Goal: Task Accomplishment & Management: Use online tool/utility

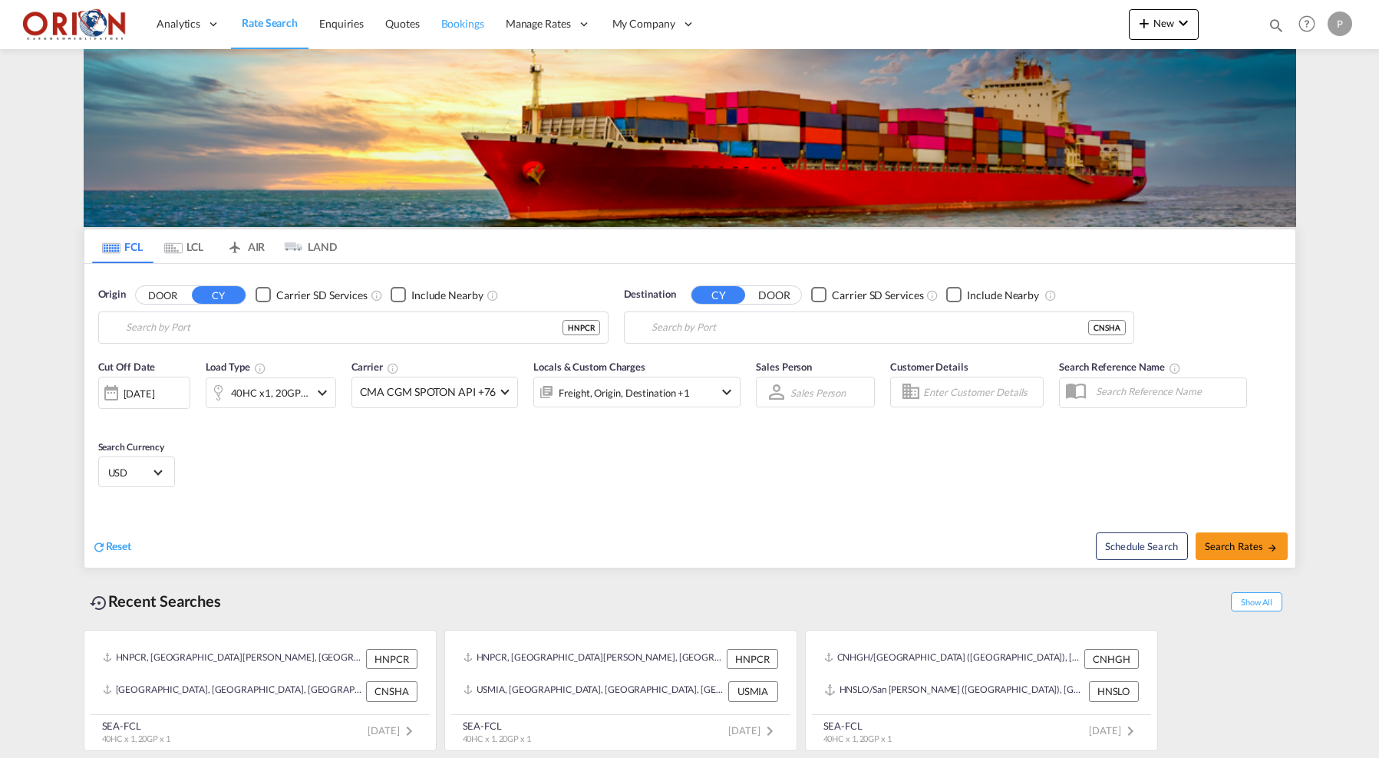
type input "Puerto Cortes, HNPCR"
type input "[GEOGRAPHIC_DATA], [GEOGRAPHIC_DATA]"
click at [417, 23] on span "Quotes" at bounding box center [402, 23] width 34 height 13
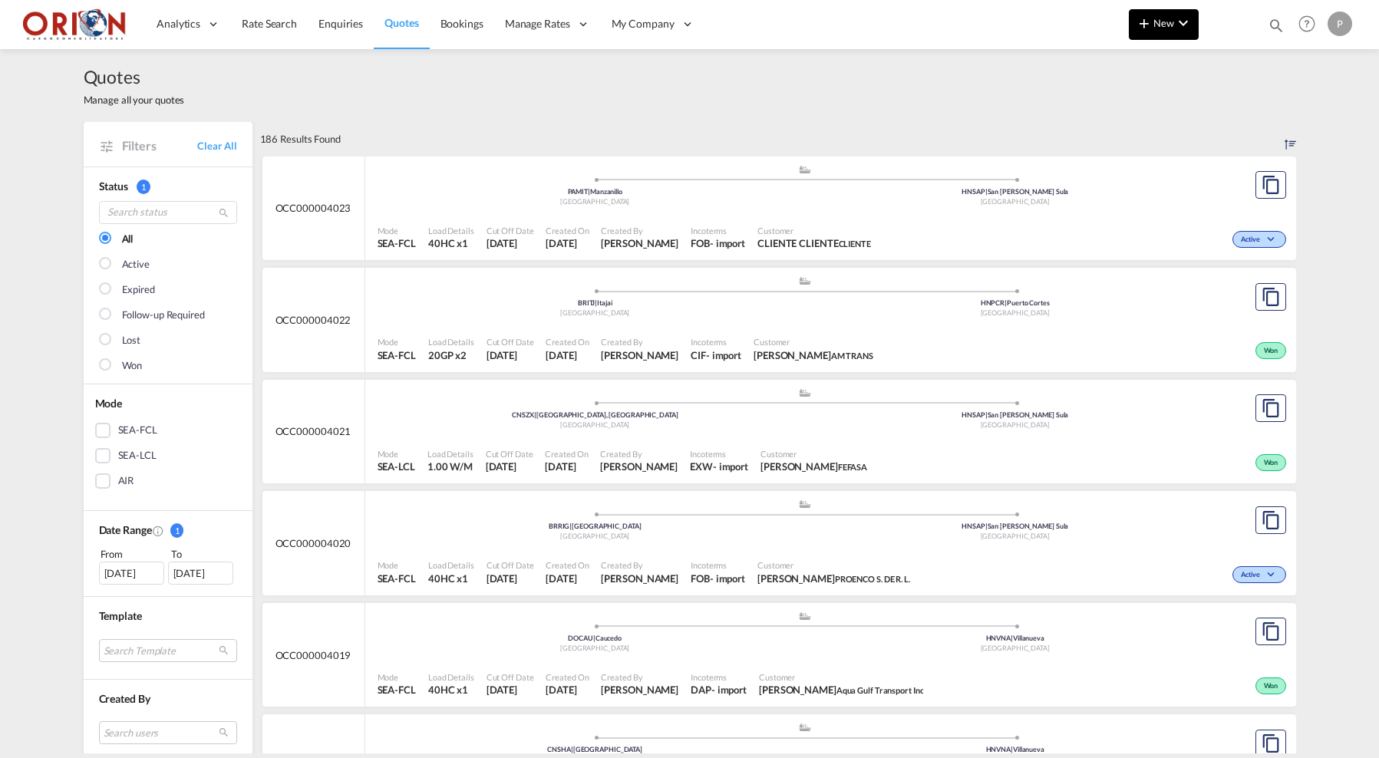
click at [1160, 28] on span "New" at bounding box center [1164, 23] width 58 height 12
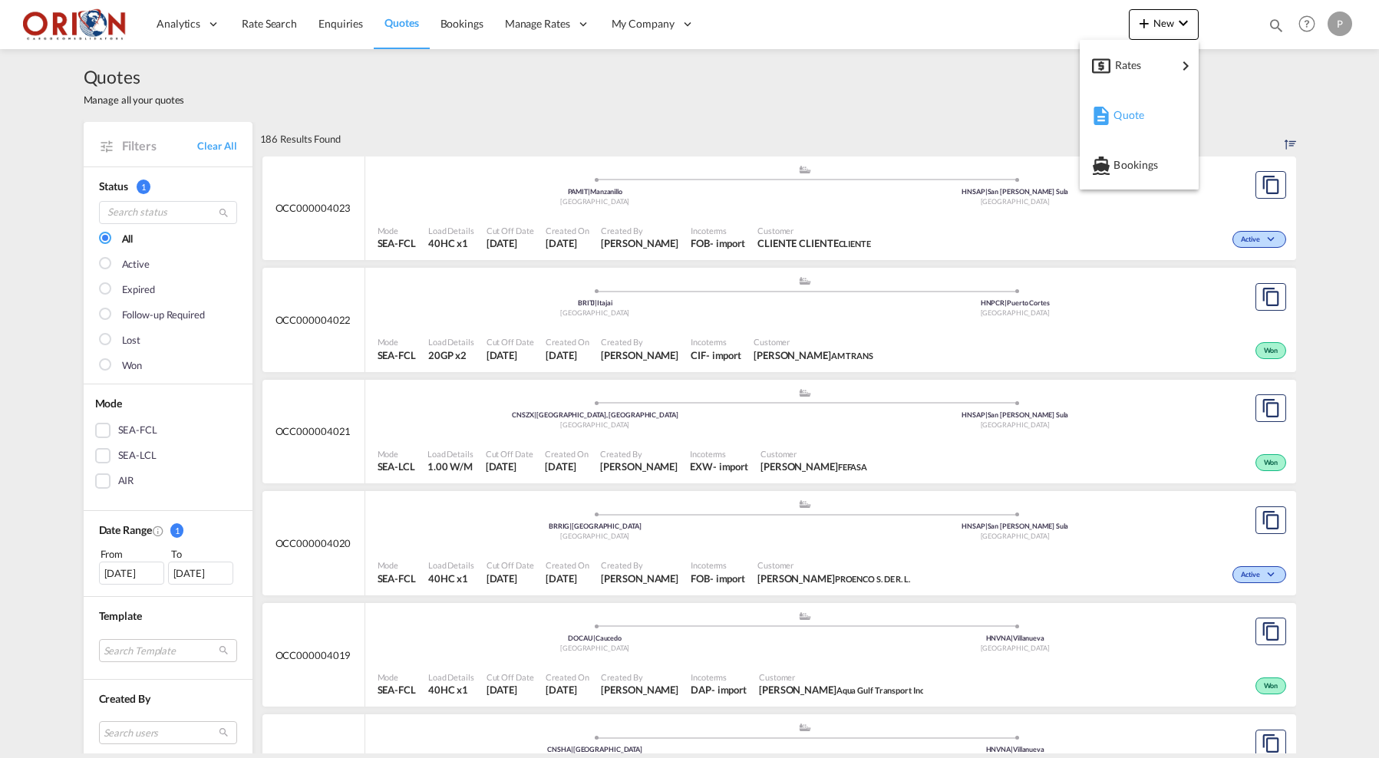
click at [1141, 104] on div "Quote" at bounding box center [1141, 115] width 57 height 38
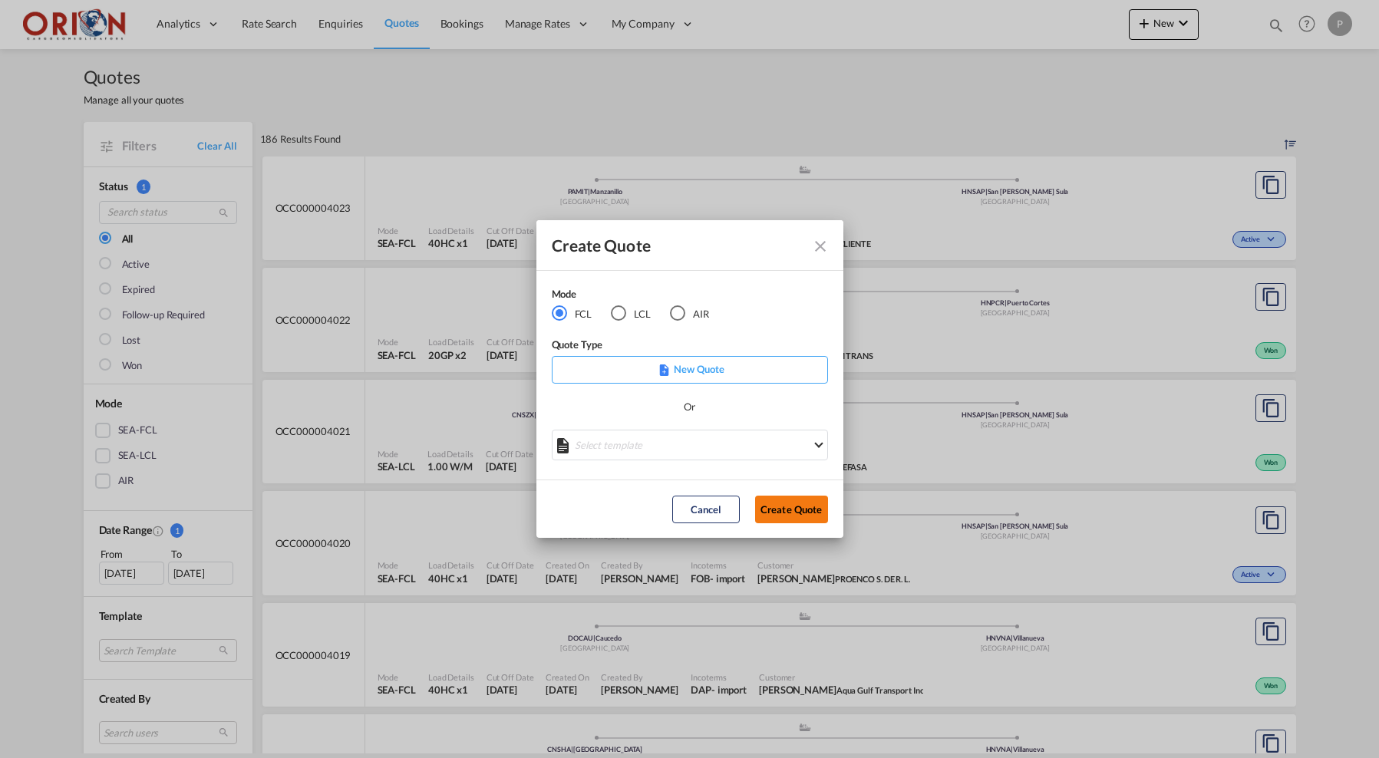
click at [767, 512] on button "Create Quote" at bounding box center [791, 510] width 73 height 28
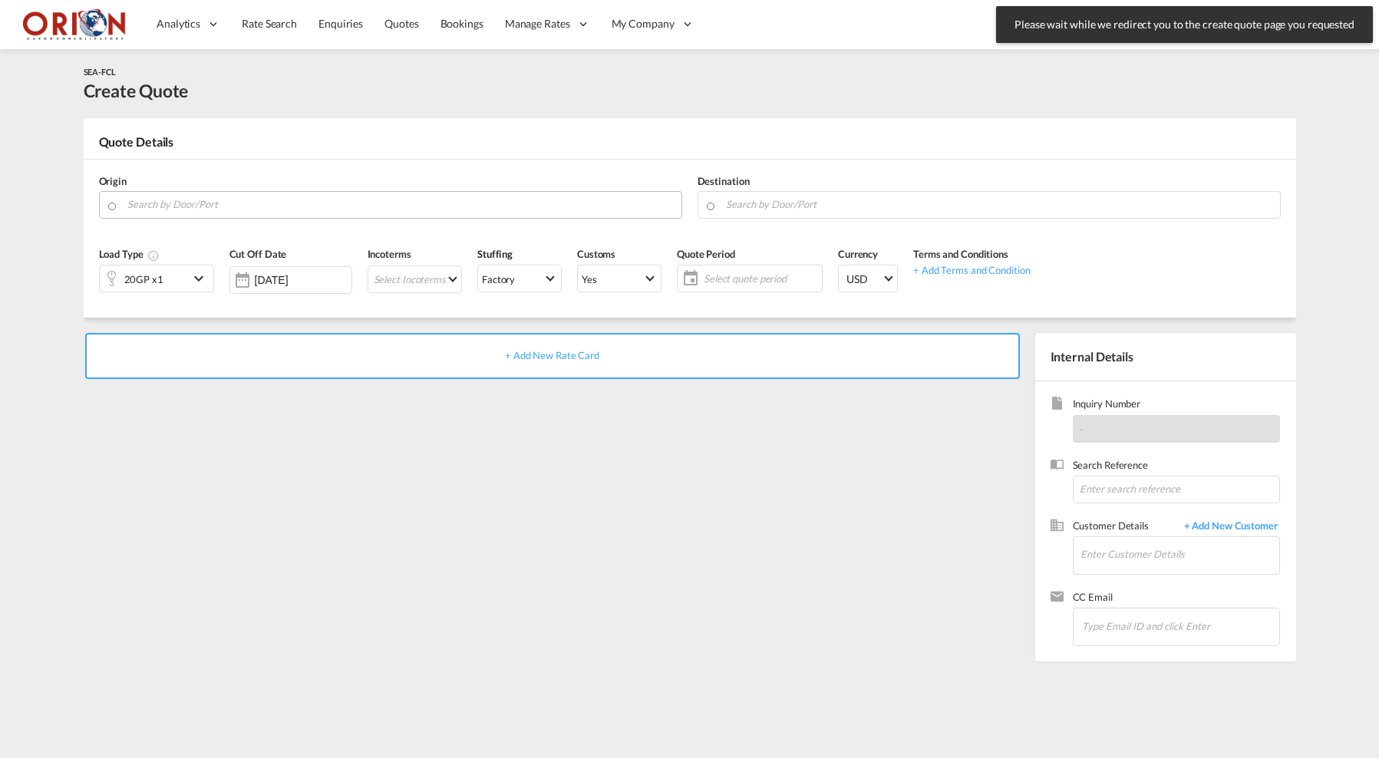
click at [367, 203] on input "Search by Door/Port" at bounding box center [400, 204] width 546 height 27
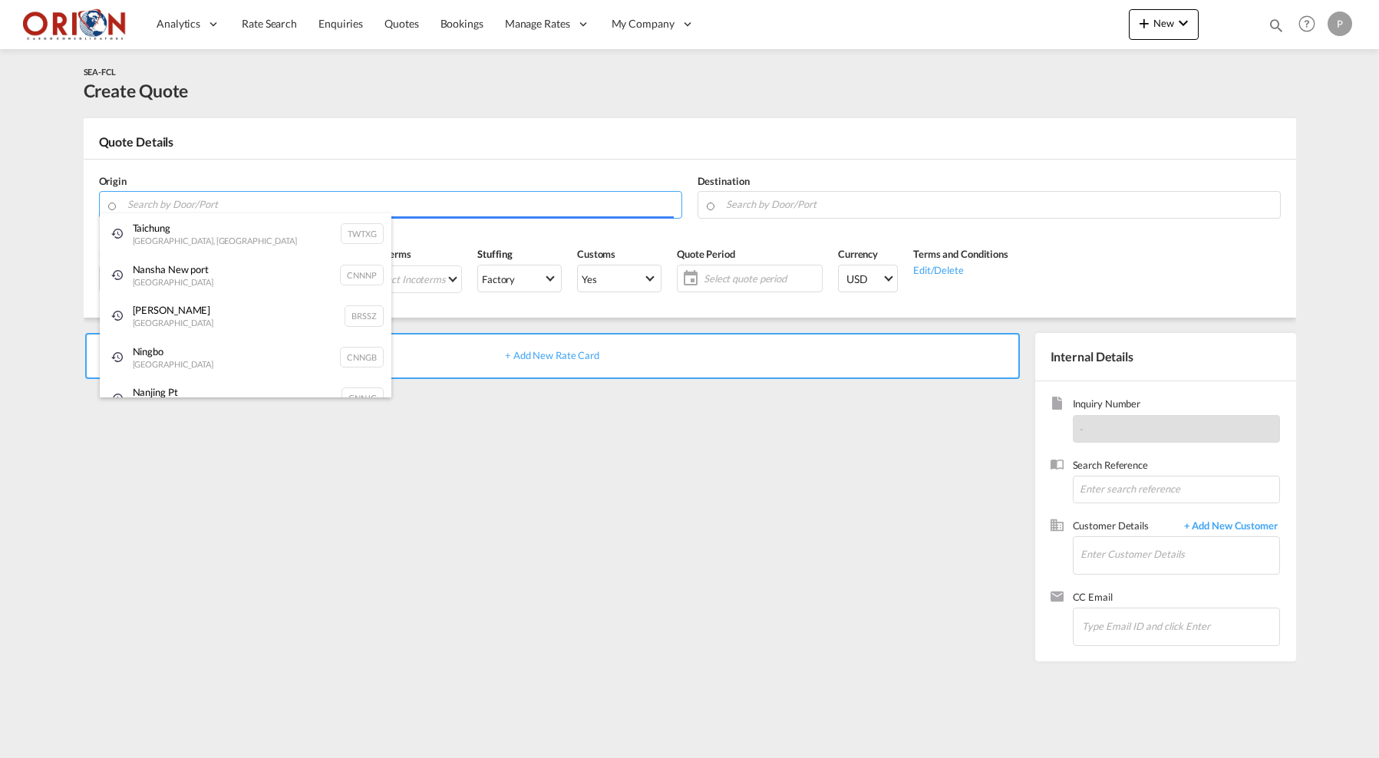
paste input "35018"
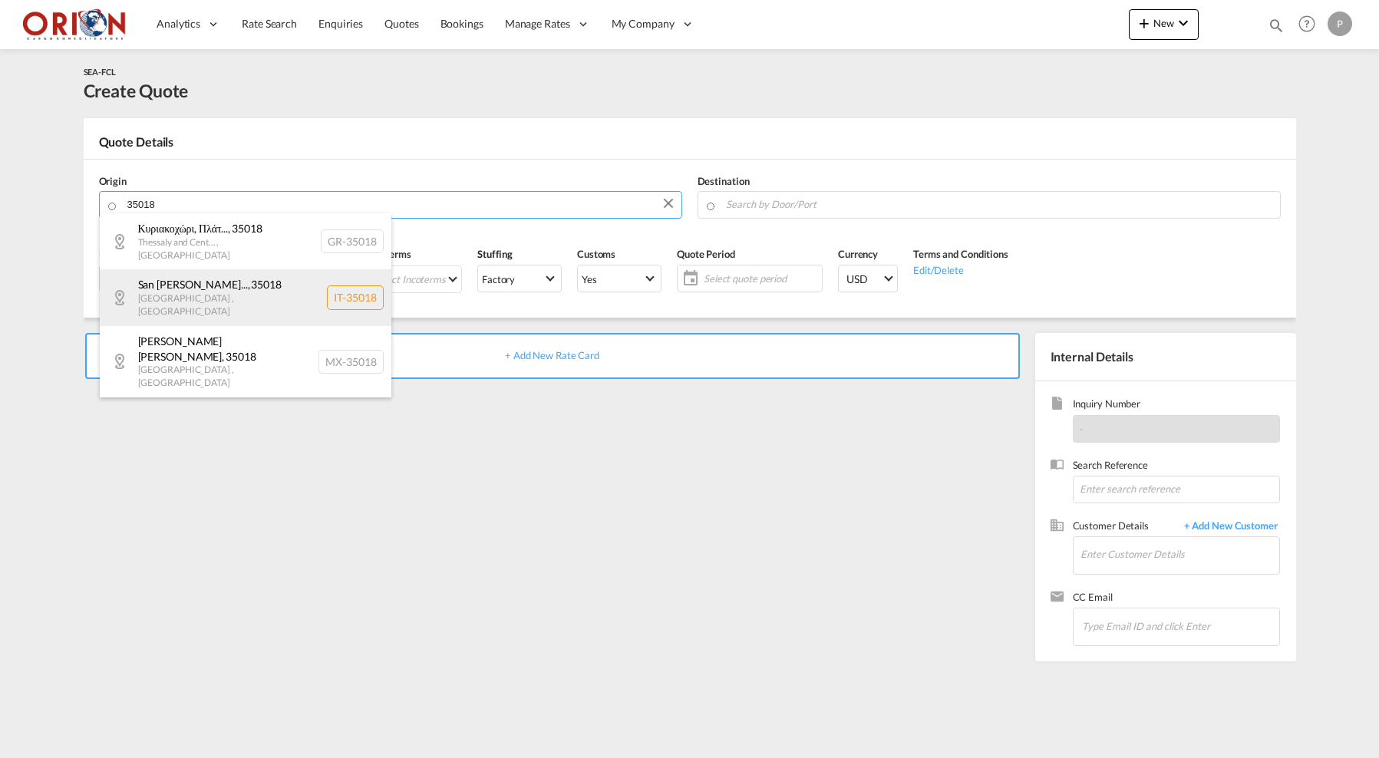
click at [226, 279] on div "San Martino di Lu... , 35018 Veneto , Italy IT-35018" at bounding box center [246, 297] width 292 height 56
type input "IT-35018, San Martino di Lupari, Veneto"
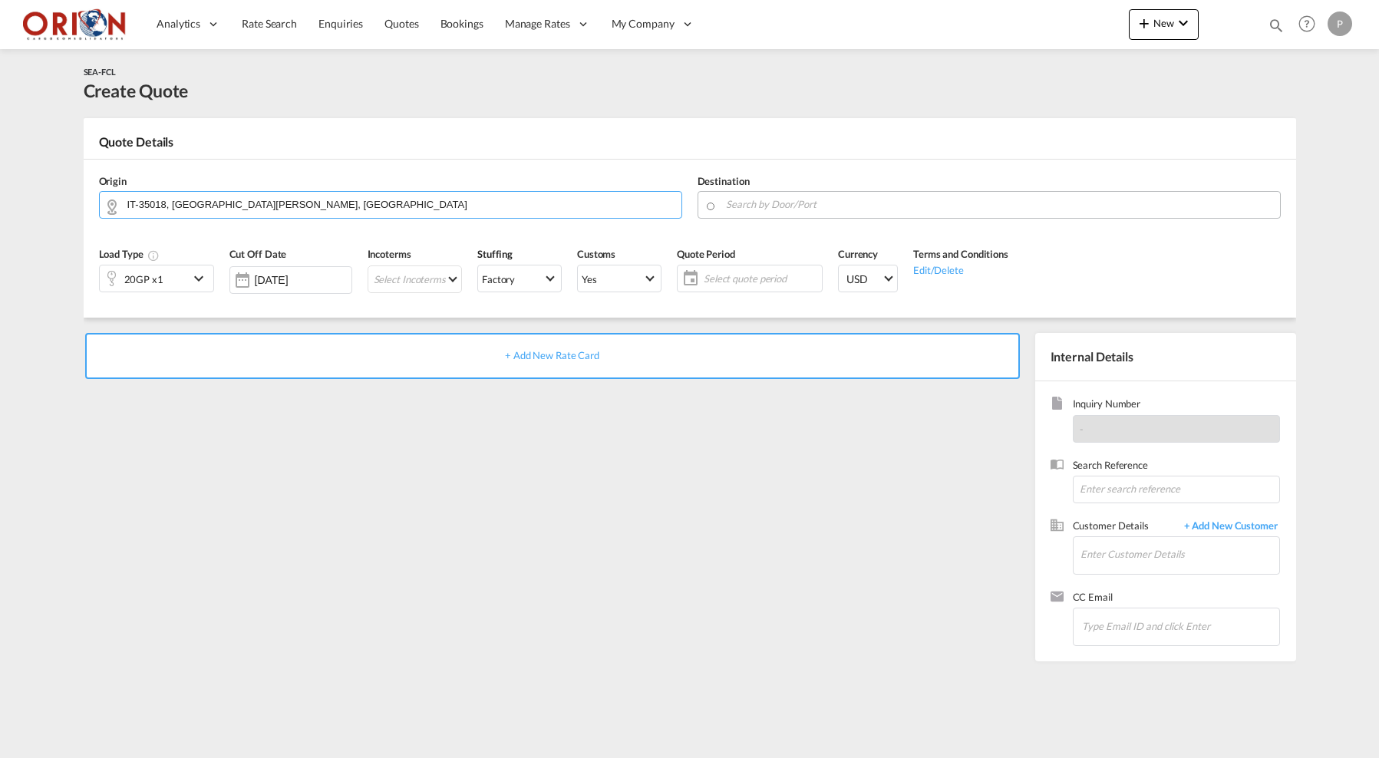
click at [803, 200] on input "Search by Door/Port" at bounding box center [999, 204] width 546 height 27
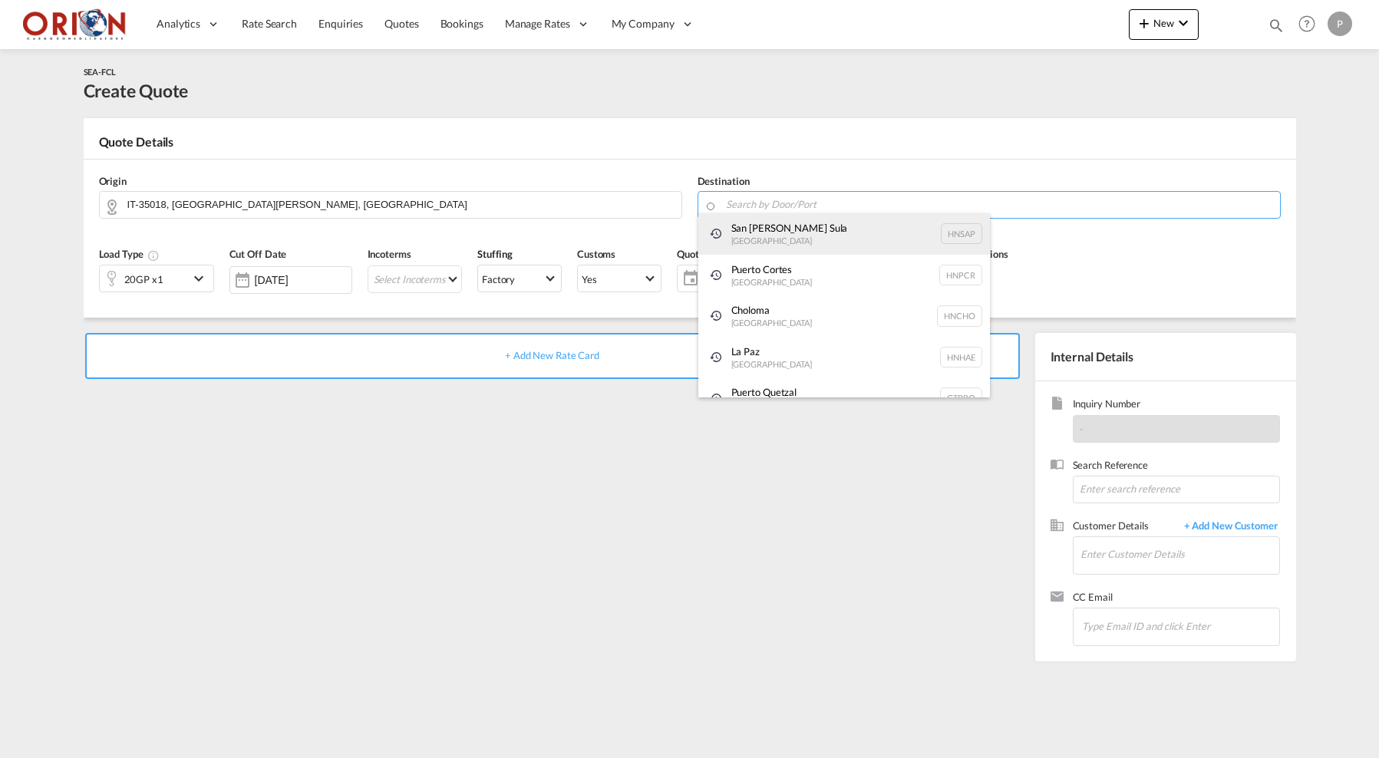
click at [766, 236] on div "San Pedro Sula Honduras HNSAP" at bounding box center [844, 233] width 292 height 41
type input "San Pedro Sula, HNSAP"
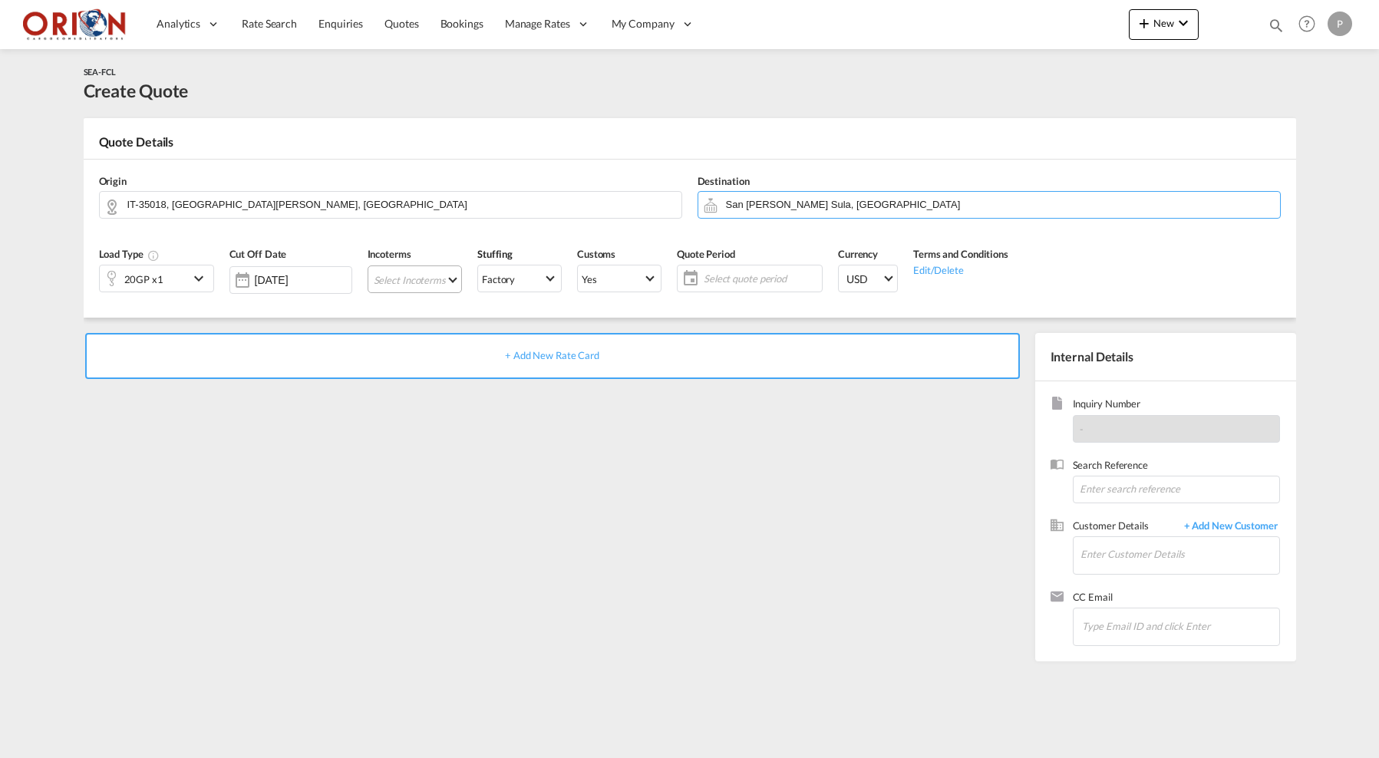
click at [406, 269] on md-select "Select Incoterms FOB - export Free on Board CIF - export Cost,Insurance and Fre…" at bounding box center [415, 280] width 94 height 28
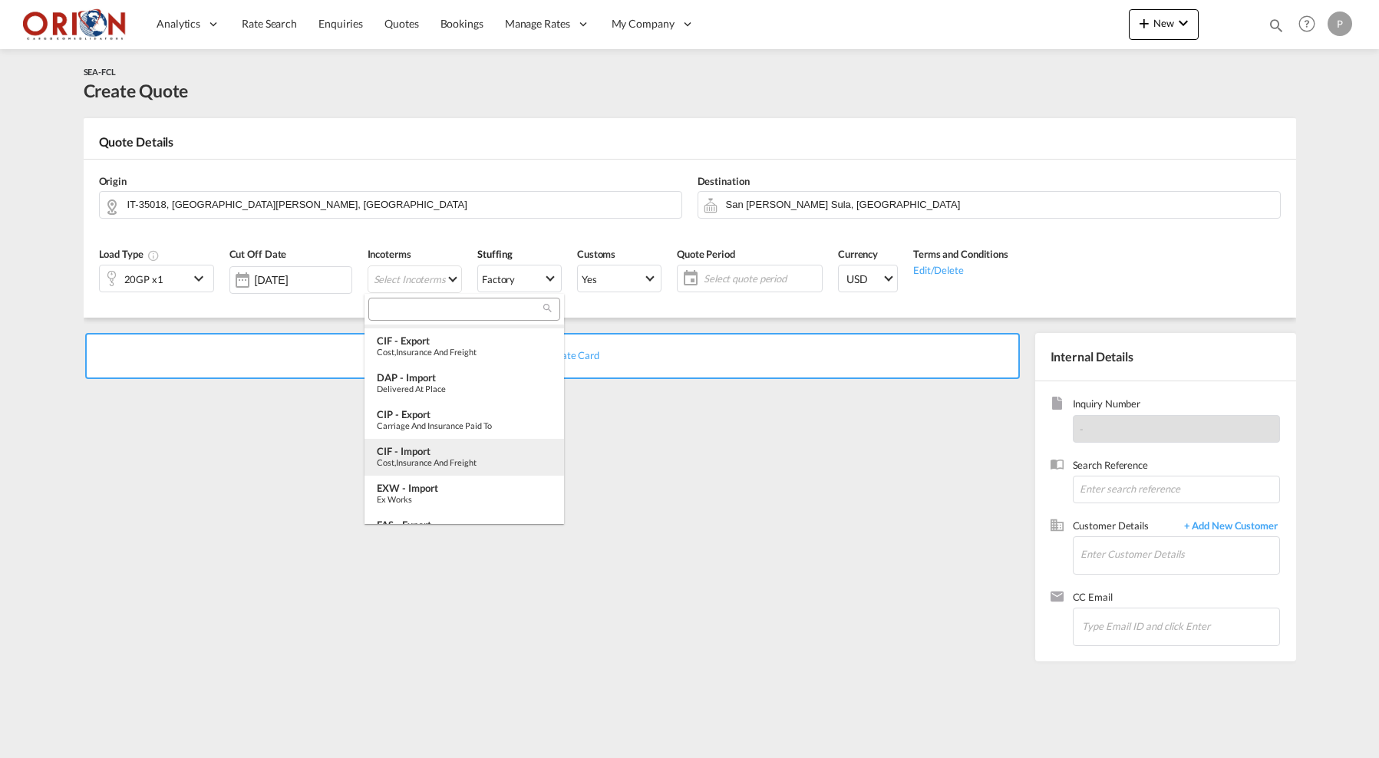
scroll to position [47, 0]
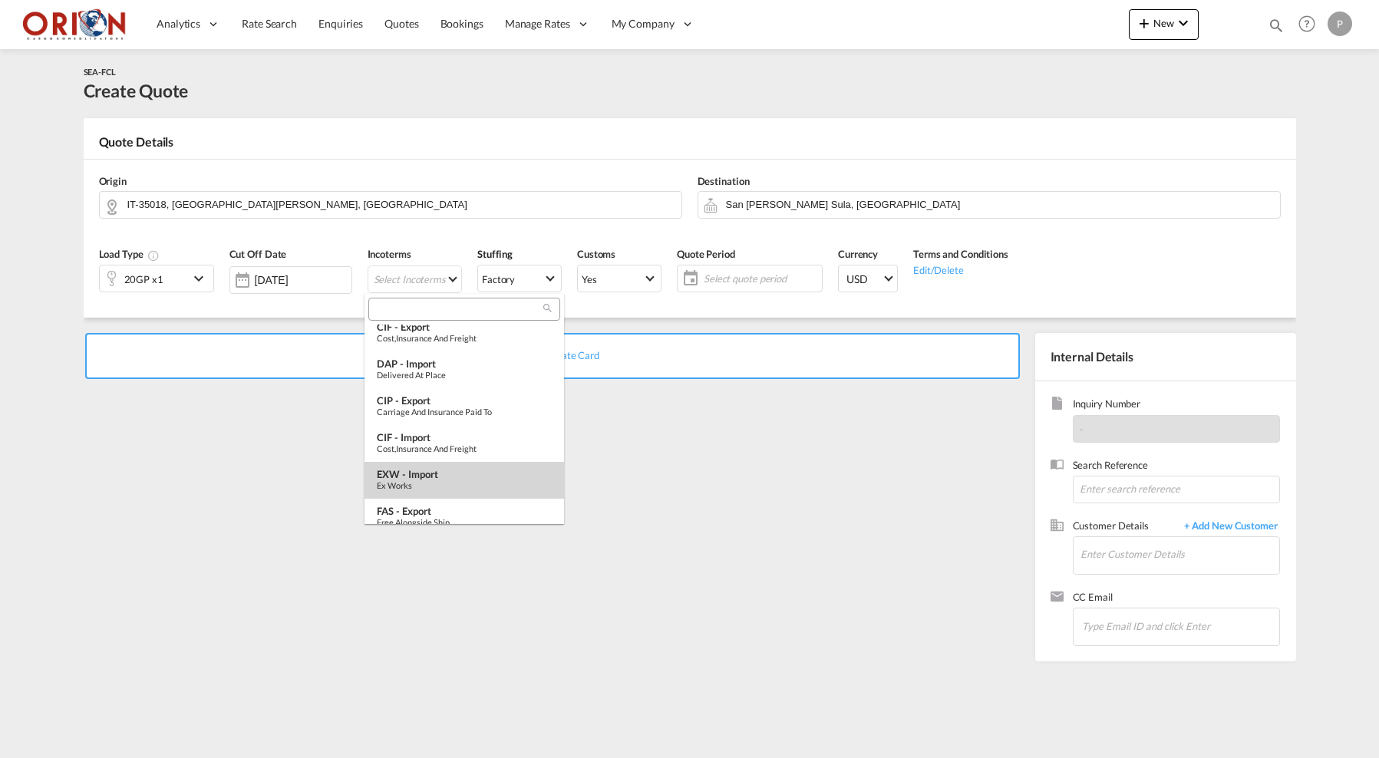
click at [424, 475] on div "EXW - import" at bounding box center [464, 474] width 175 height 12
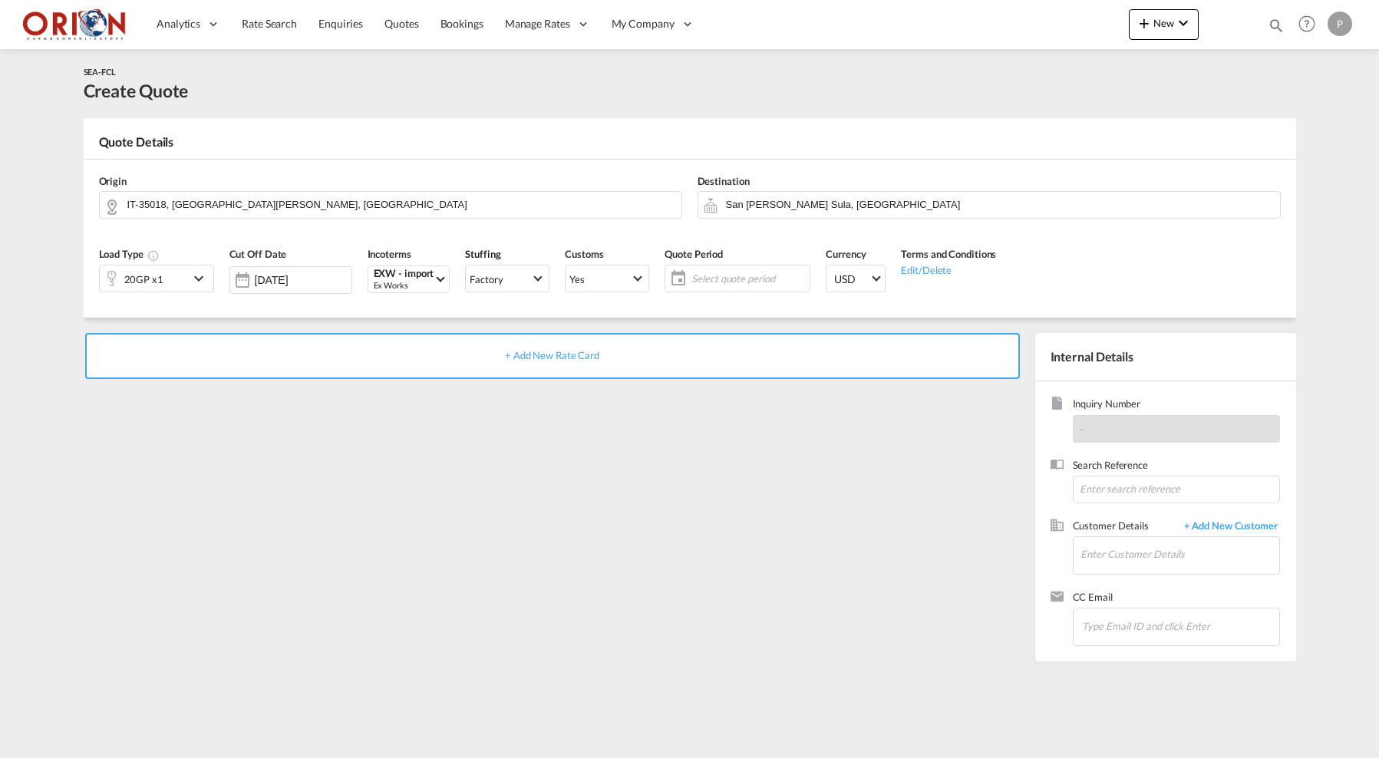
click at [721, 269] on span "Select quote period" at bounding box center [749, 278] width 122 height 21
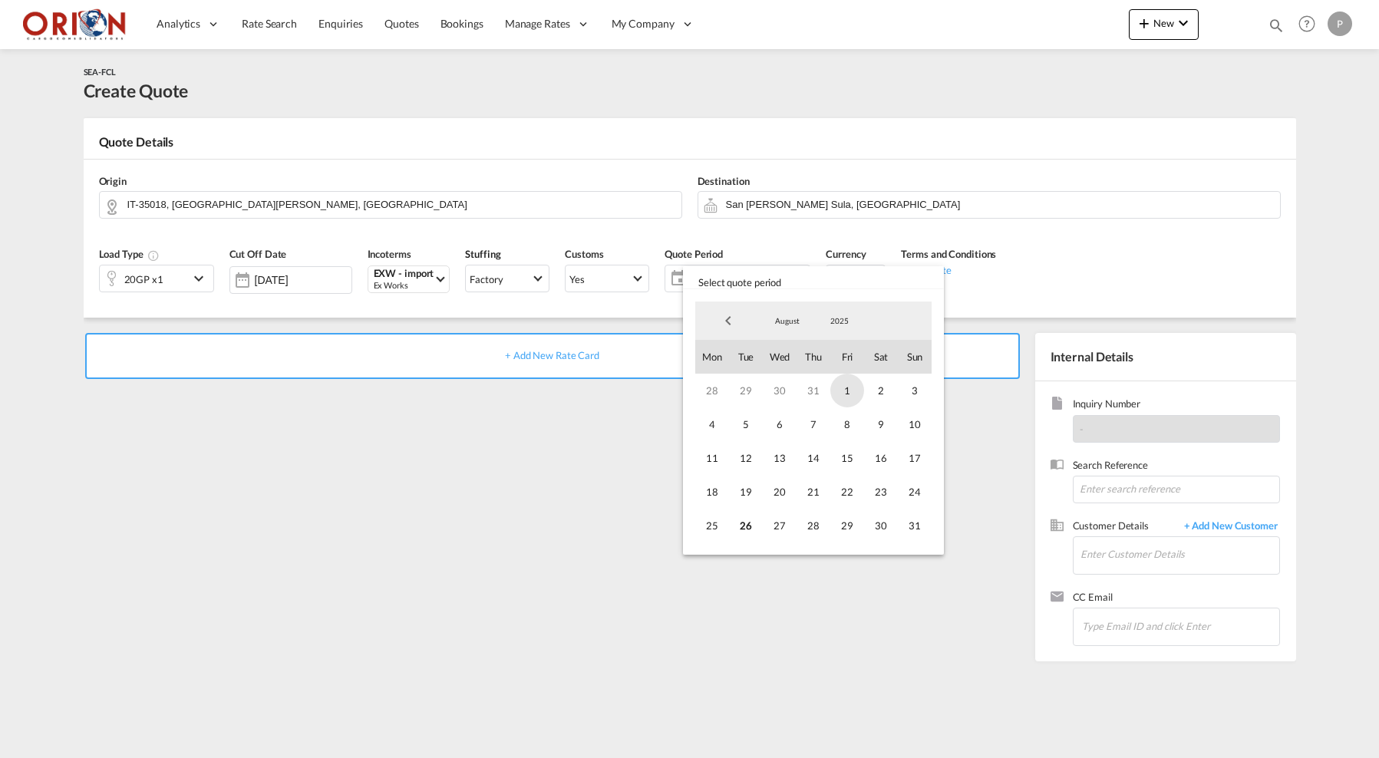
click at [845, 389] on span "1" at bounding box center [847, 391] width 34 height 34
click at [913, 521] on span "31" at bounding box center [915, 526] width 34 height 34
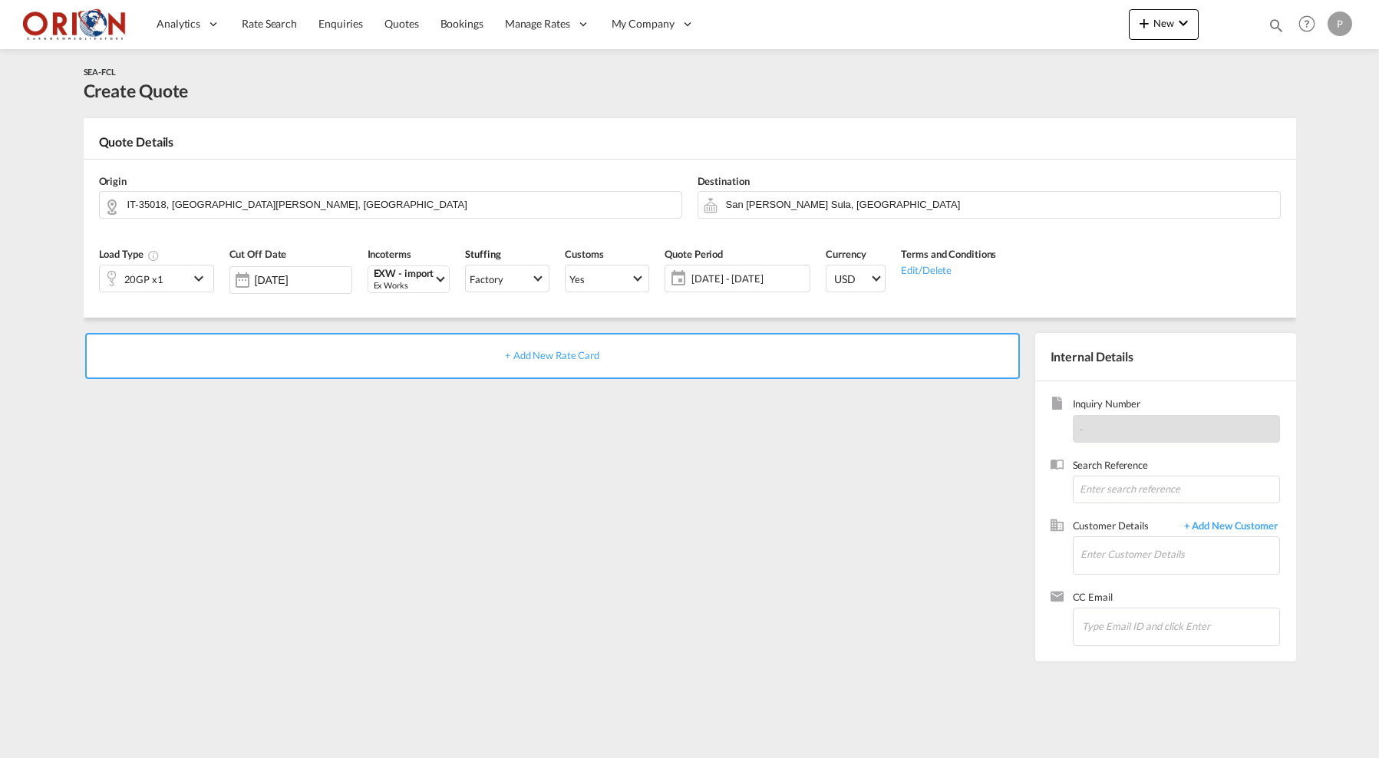
click at [781, 365] on div "+ Add New Rate Card" at bounding box center [552, 356] width 935 height 46
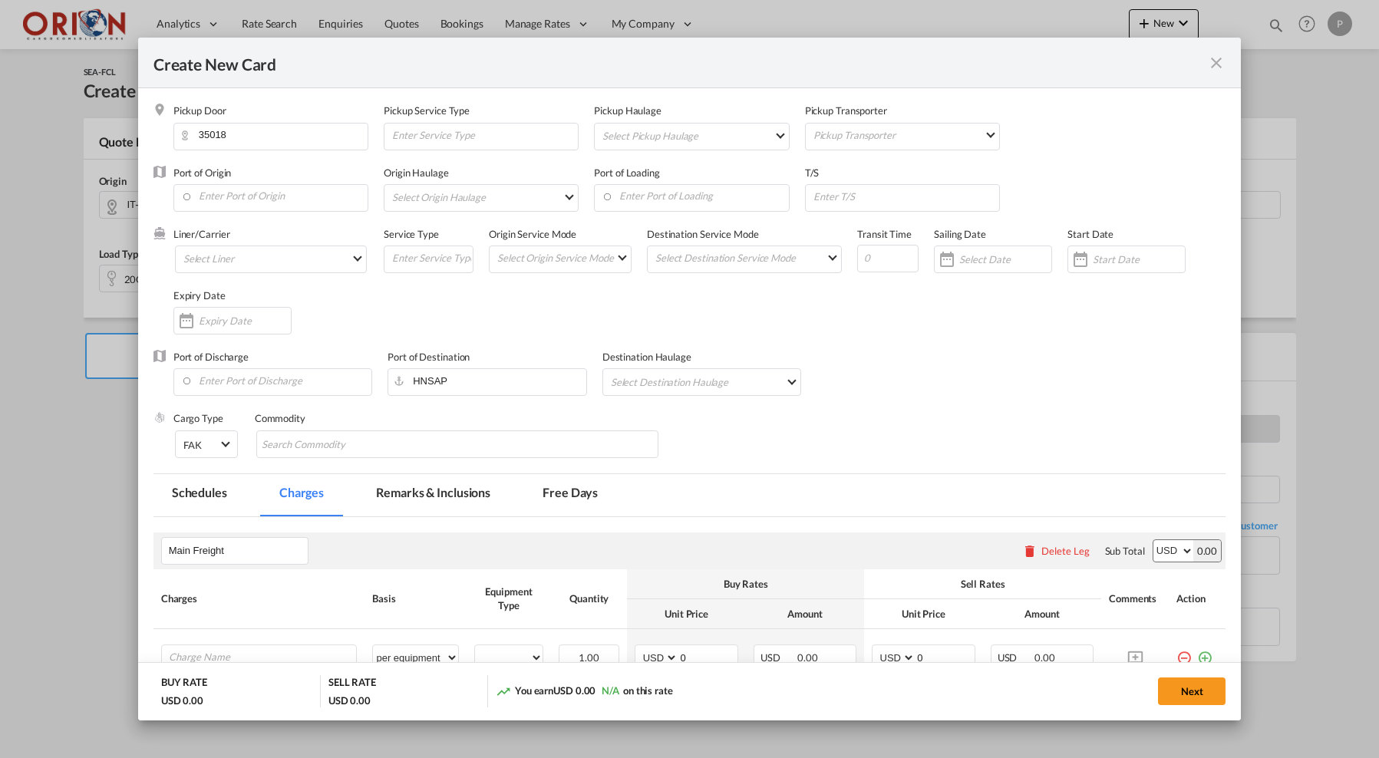
type input "Basic Ocean Freight"
select select "per equipment"
click at [675, 139] on md-select "Select Pickup Haulage rail road barge truck unspecified not available" at bounding box center [694, 136] width 187 height 25
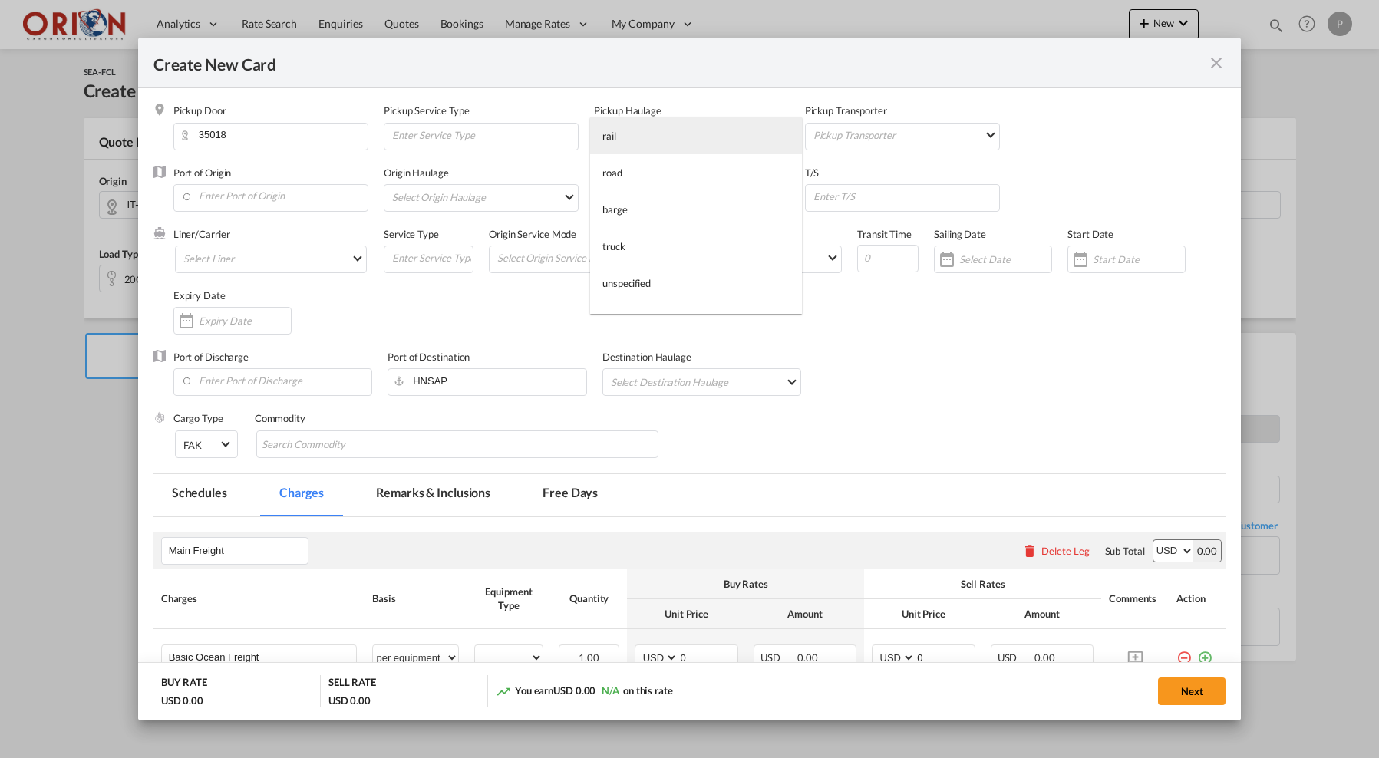
click at [667, 150] on md-option "rail" at bounding box center [696, 135] width 212 height 37
click at [659, 140] on span "rail" at bounding box center [697, 137] width 152 height 14
click at [658, 171] on md-option "road" at bounding box center [705, 172] width 193 height 37
click at [919, 137] on md-select "Pickup Transporter 2HM LOGISTICS D.O.O AAXL GLOBAL SHIPPING LINES LLC ABDUL MUH…" at bounding box center [905, 134] width 187 height 21
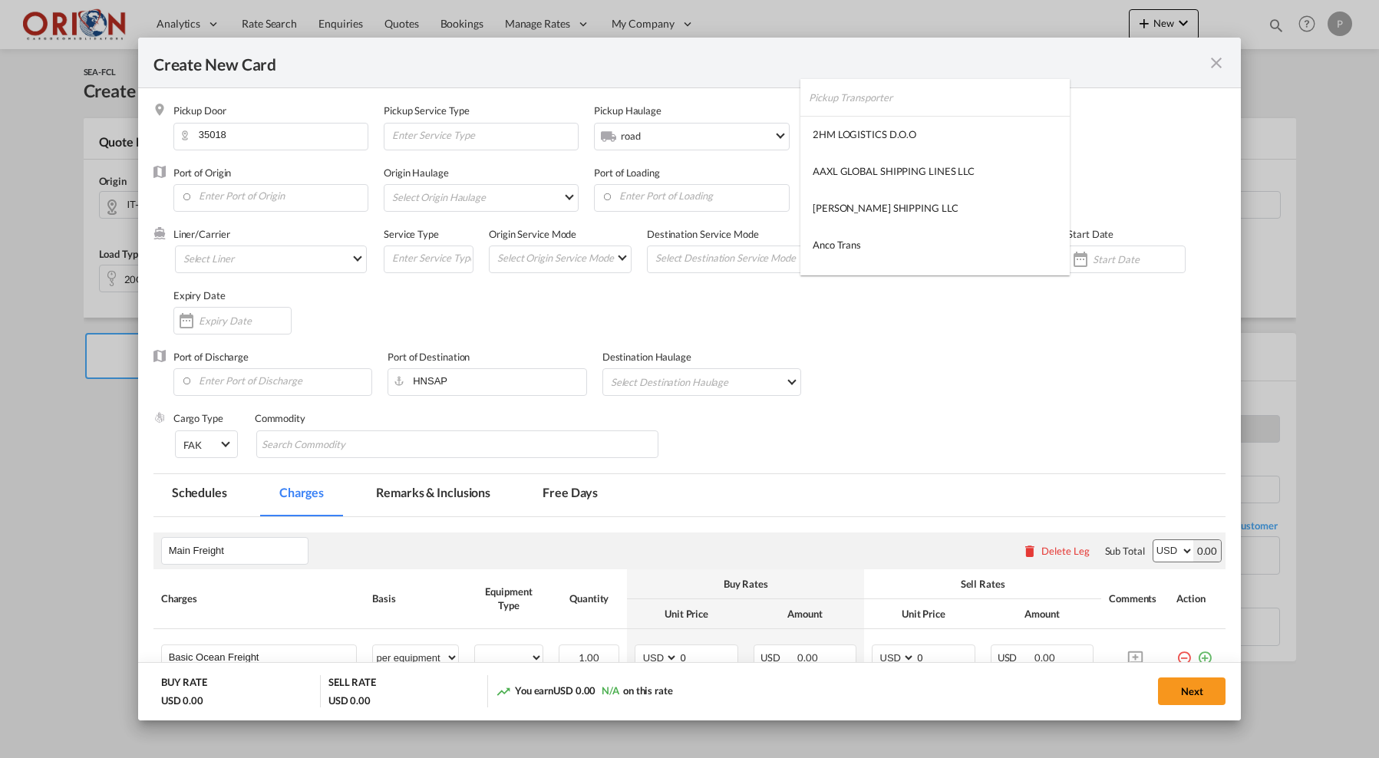
click at [864, 106] on input "search" at bounding box center [939, 97] width 261 height 37
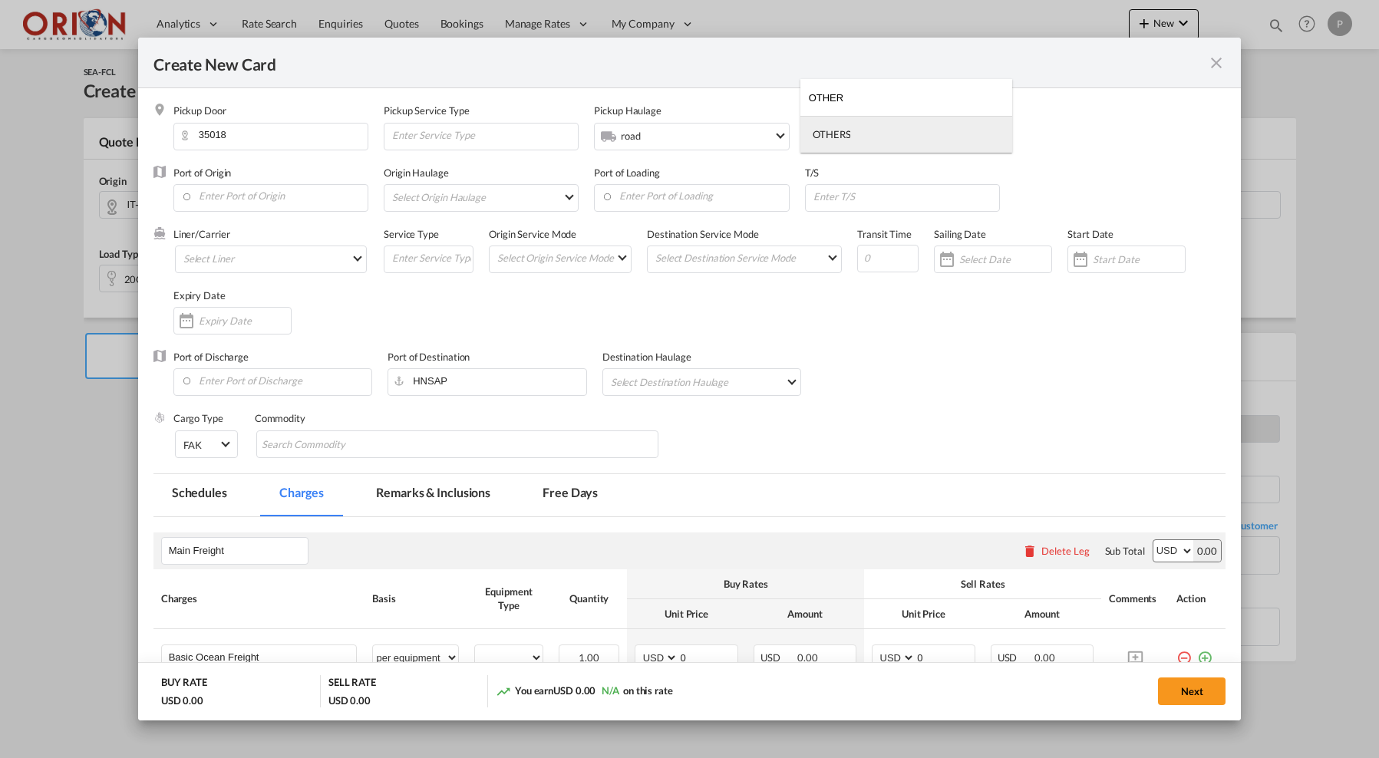
type input "OTHER"
click at [840, 130] on div "OTHERS" at bounding box center [832, 134] width 38 height 14
click at [311, 194] on input "Enter Port of Origin" at bounding box center [274, 196] width 186 height 23
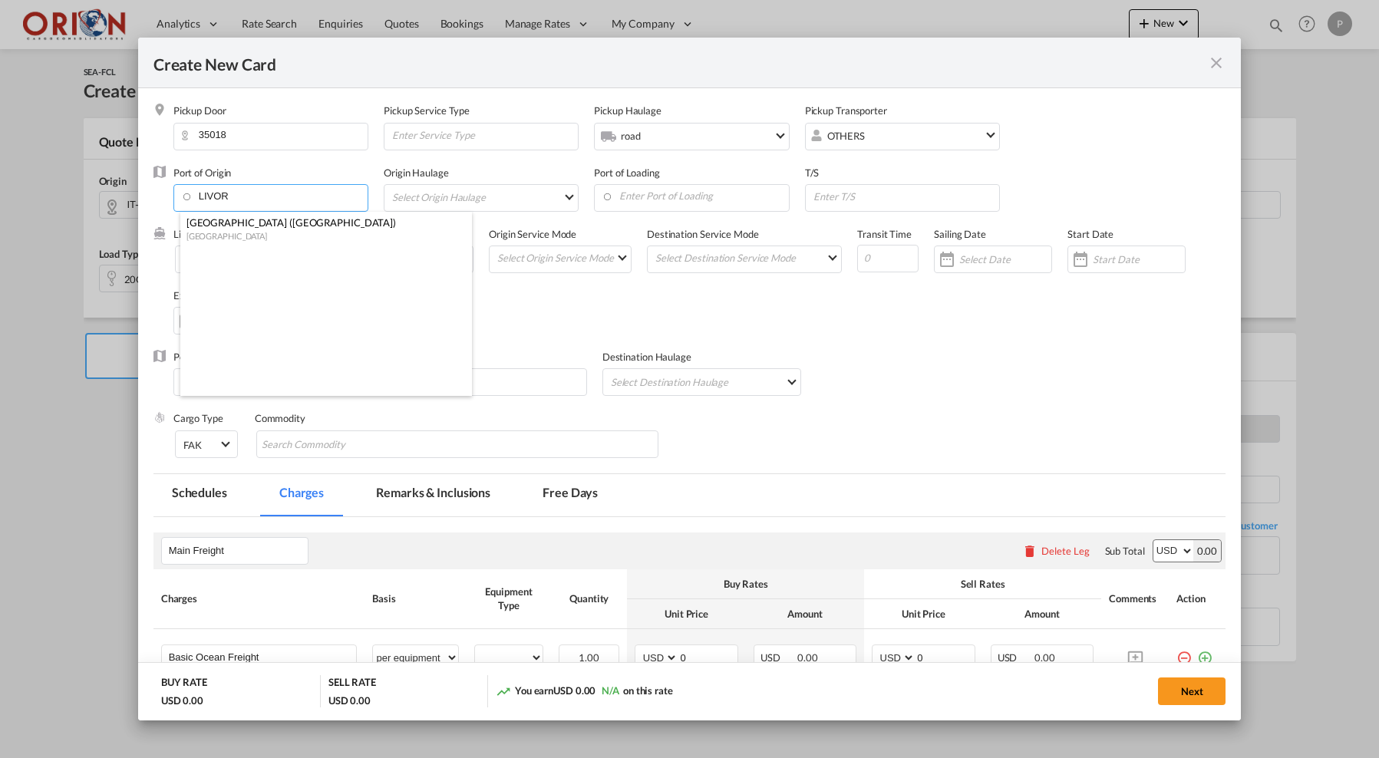
click at [300, 222] on div "Livorno (Leghorn)" at bounding box center [321, 223] width 270 height 14
type input "Livorno (Leghorn), ITLIV"
click at [490, 193] on md-select "Select Origin Haulage rail road barge truck unspecified not available" at bounding box center [484, 197] width 187 height 25
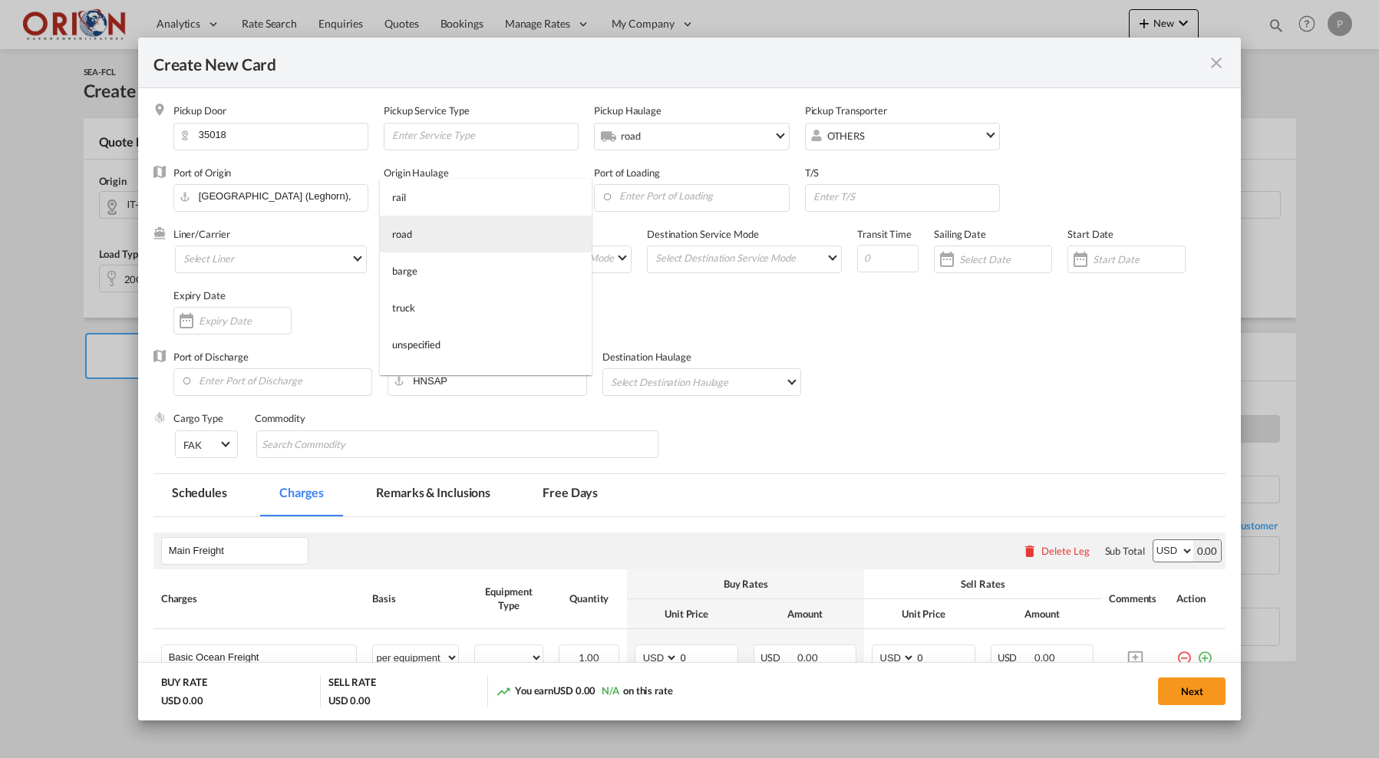
click at [477, 226] on md-option "road" at bounding box center [486, 234] width 212 height 37
click at [639, 209] on md-autocomplete-wrap "Create New Card ..." at bounding box center [694, 199] width 187 height 28
click at [639, 204] on input "Enter Port of Loading" at bounding box center [695, 196] width 186 height 23
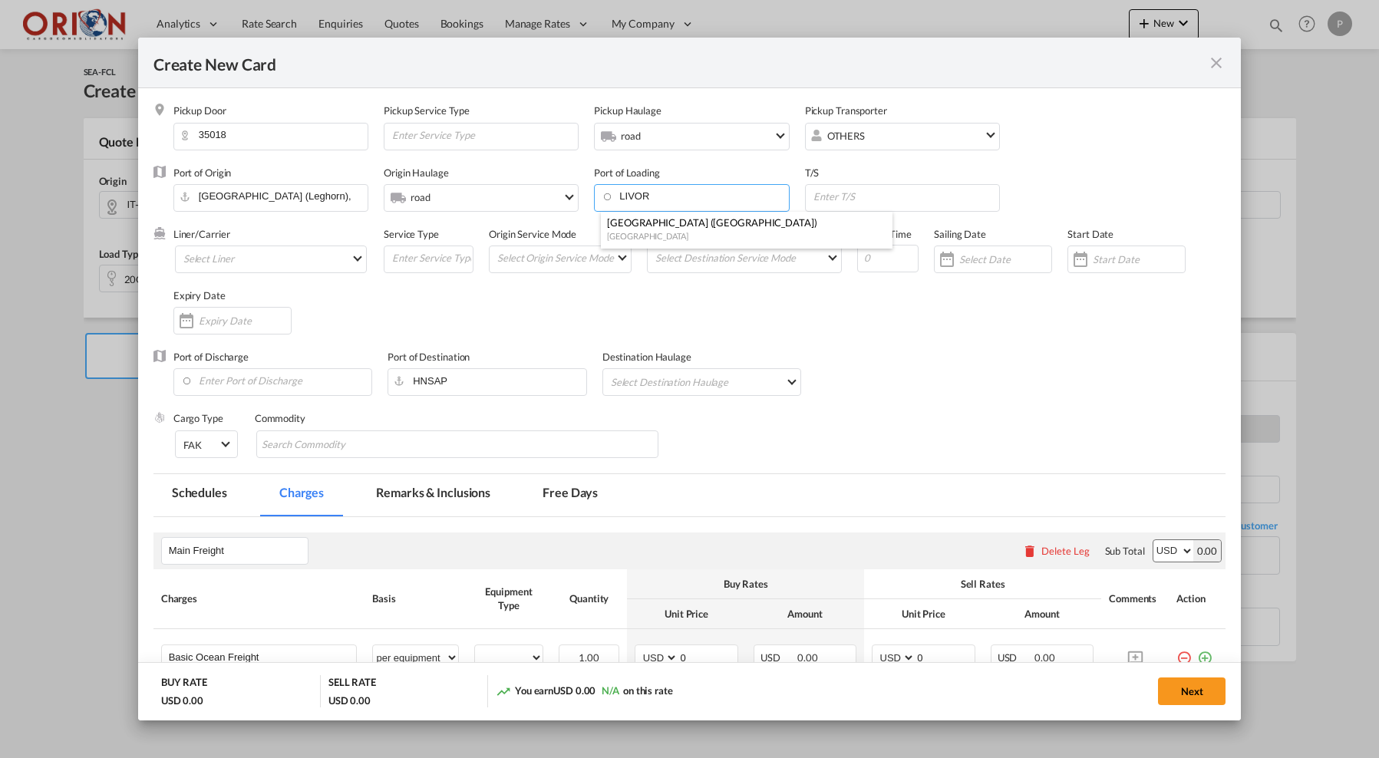
click at [637, 221] on div "Livorno (Leghorn)" at bounding box center [742, 223] width 270 height 14
type input "Livorno (Leghorn), ITLIV"
click at [304, 252] on md-select "Select Liner 2HM LOGISTICS D.O.O AAXL GLOBAL SHIPPING LINES LLC ABDUL MUHSEN SH…" at bounding box center [271, 260] width 192 height 28
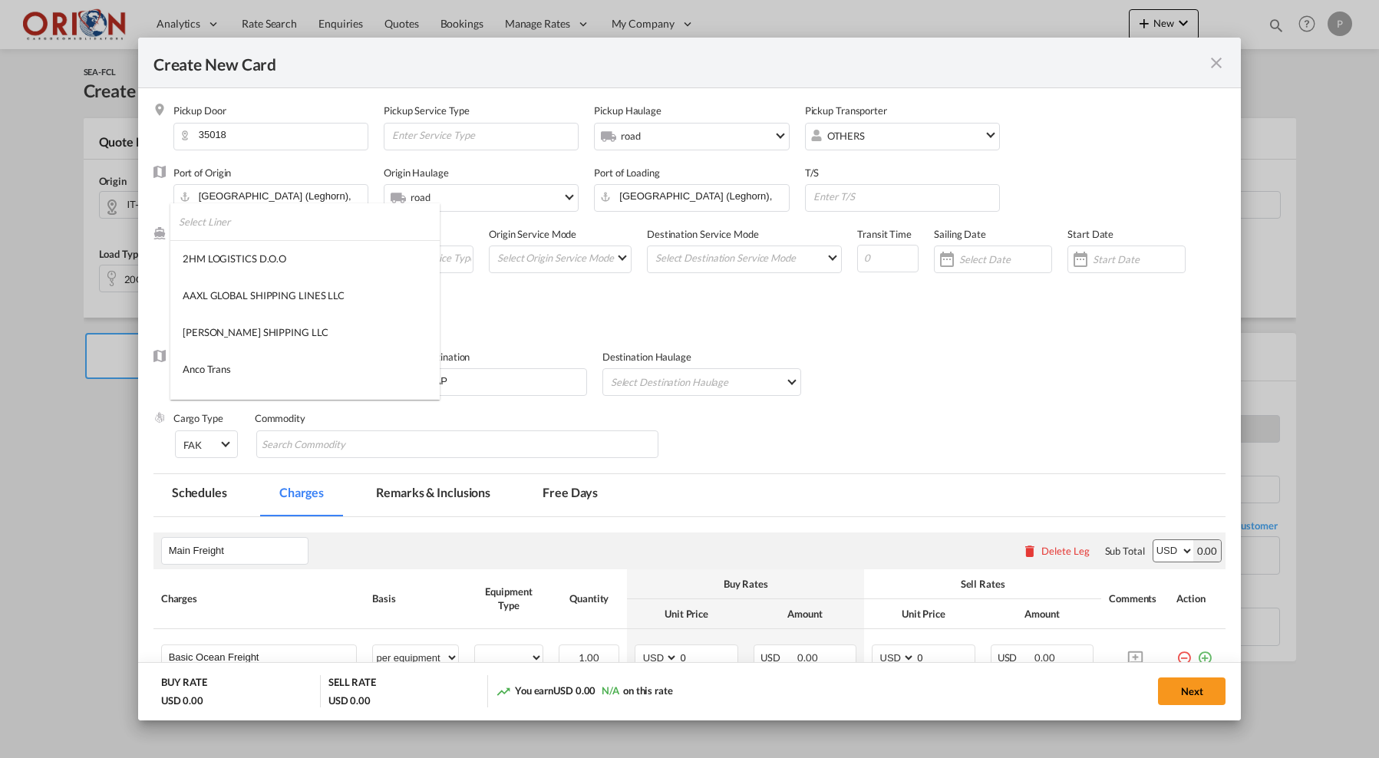
click at [286, 220] on input "search" at bounding box center [309, 221] width 261 height 37
type input "ZIM"
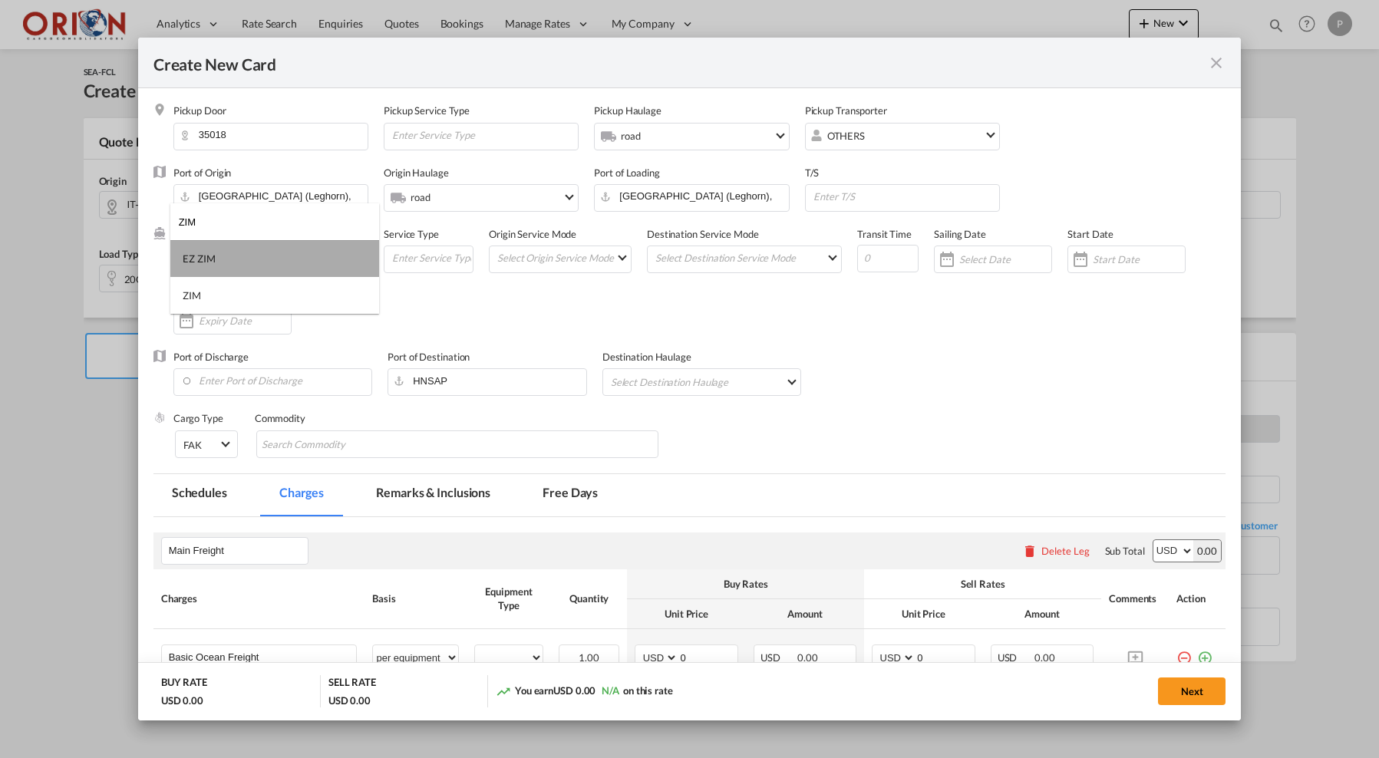
click at [258, 256] on md-option "EZ ZIM" at bounding box center [274, 258] width 209 height 37
click at [238, 262] on span "EZ ZIM" at bounding box center [266, 259] width 167 height 14
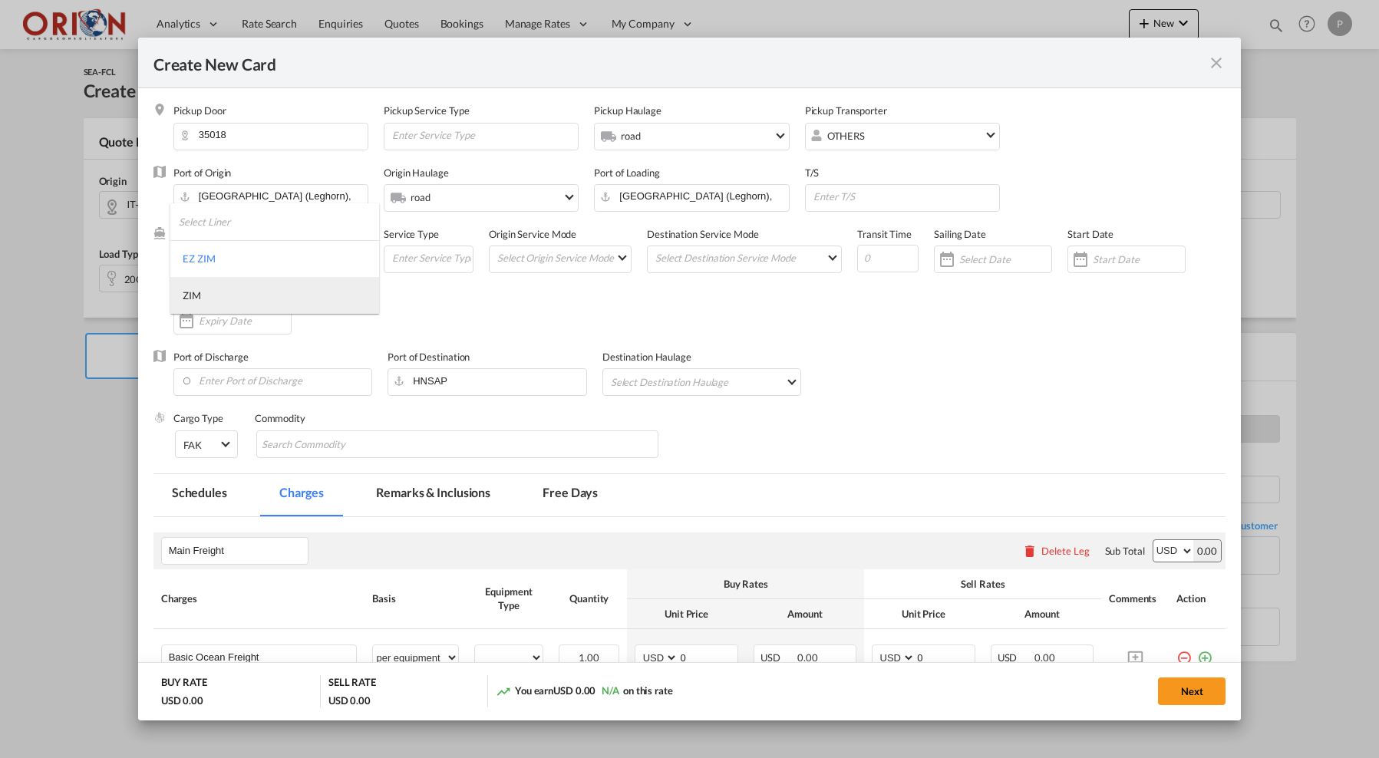
click at [235, 296] on md-option "ZIM" at bounding box center [274, 295] width 209 height 37
click at [552, 244] on div "Origin Service Mode Select Origin Service Mode SD CY" at bounding box center [568, 257] width 158 height 61
click at [552, 259] on md-select "Select Origin Service Mode SD CY" at bounding box center [563, 256] width 135 height 21
click at [548, 265] on md-option "SD" at bounding box center [565, 257] width 160 height 37
click at [696, 256] on md-select "Select Destination Service Mode SD CY" at bounding box center [747, 256] width 187 height 21
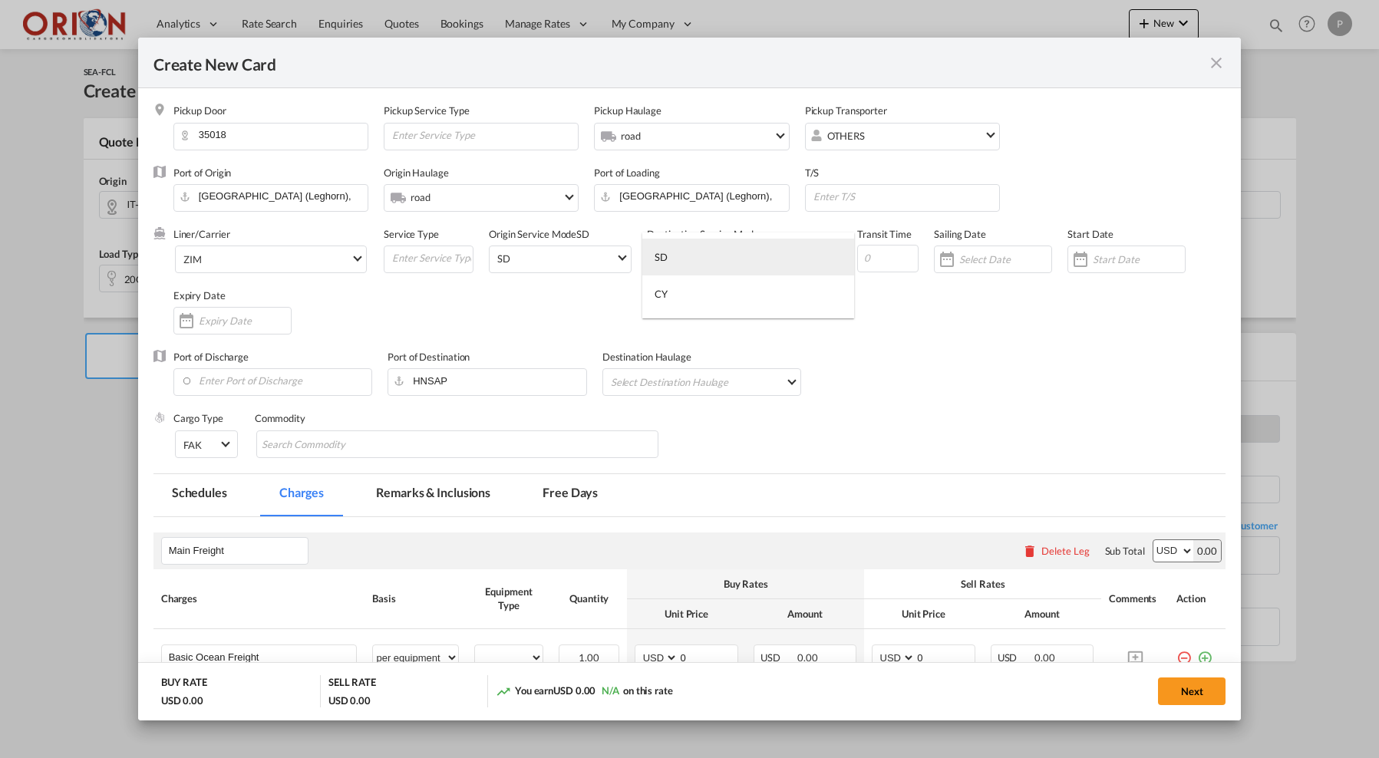
click at [695, 262] on md-option "SD" at bounding box center [748, 257] width 212 height 37
click at [883, 254] on input "Create New Card ..." at bounding box center [887, 259] width 61 height 28
type input "35"
click at [990, 260] on input "Create New Card ..." at bounding box center [1005, 259] width 92 height 12
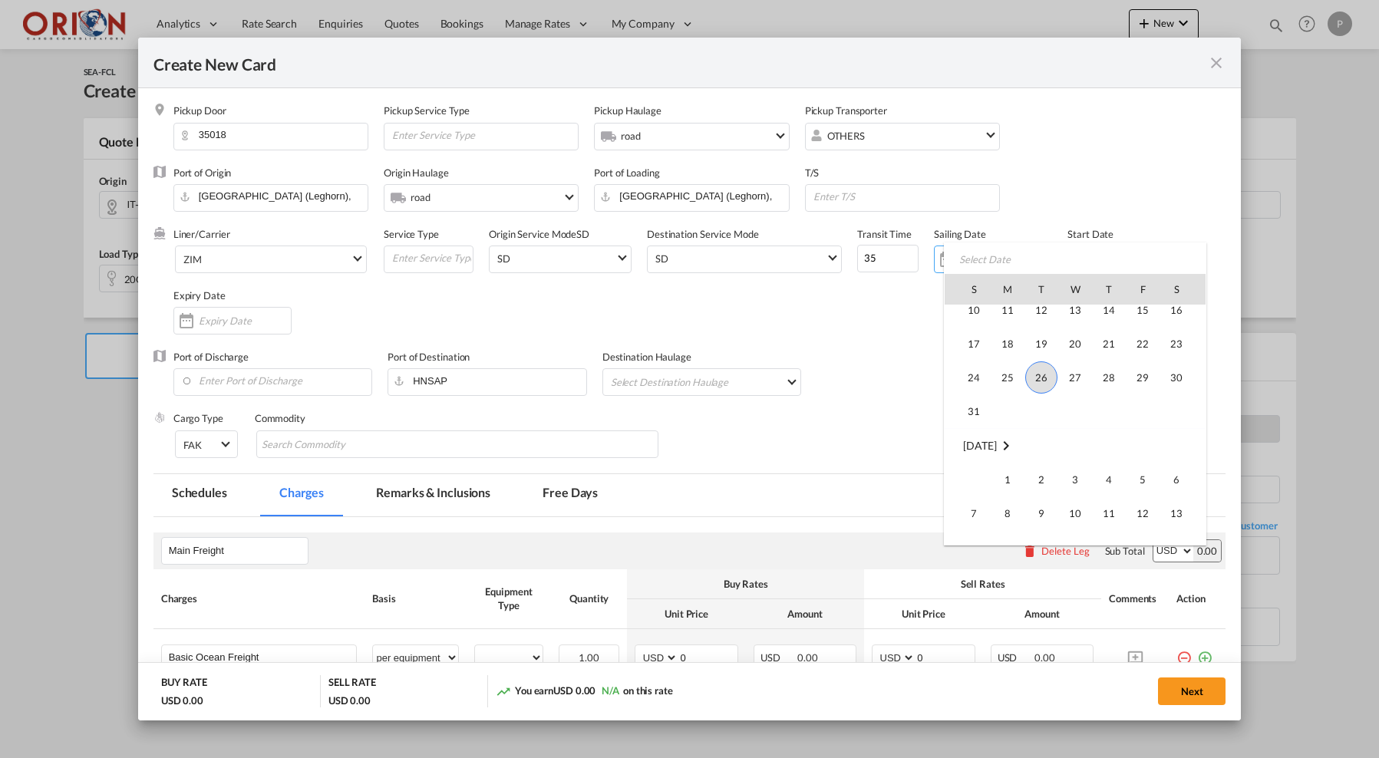
scroll to position [355371, 0]
click at [1074, 478] on span "10" at bounding box center [1075, 482] width 31 height 31
type input "10 Sep 2025"
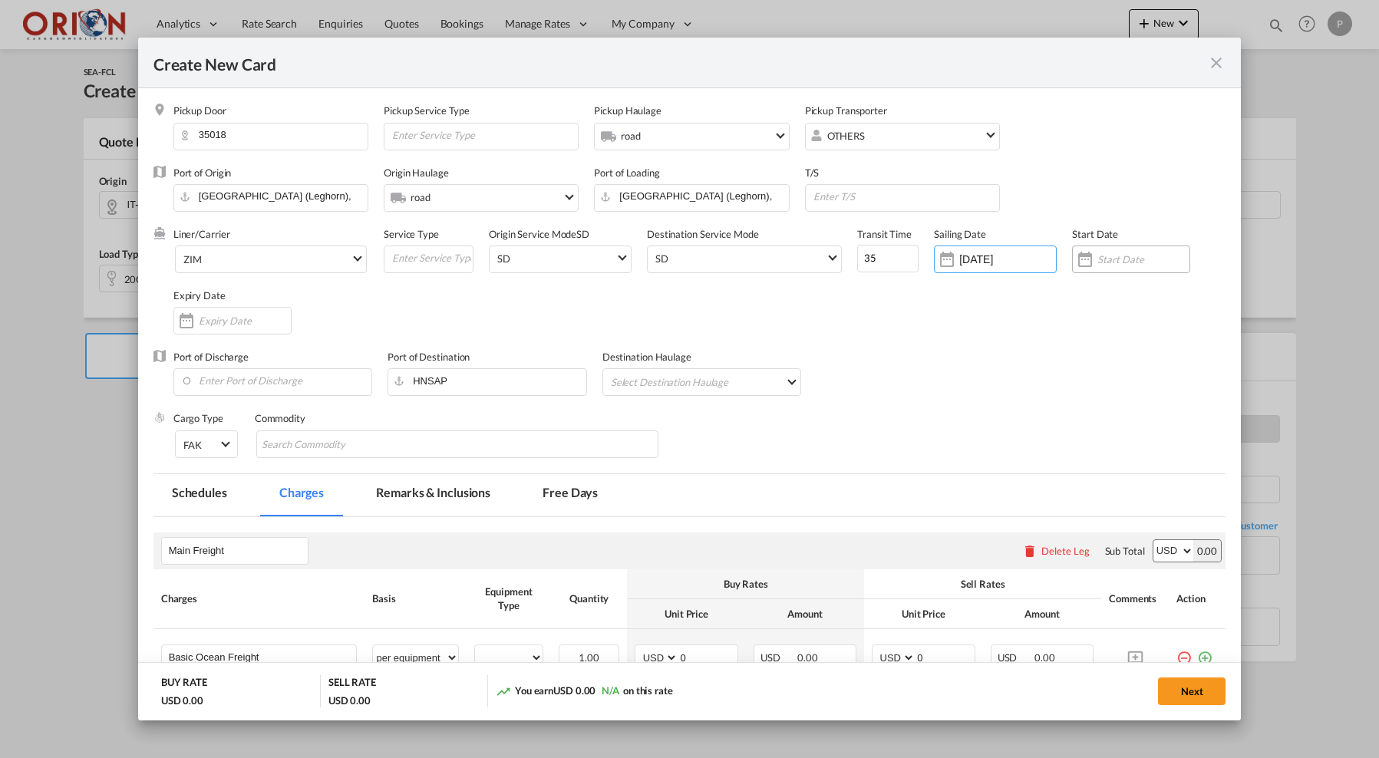
click at [1129, 266] on div "Create New Card ..." at bounding box center [1131, 260] width 118 height 28
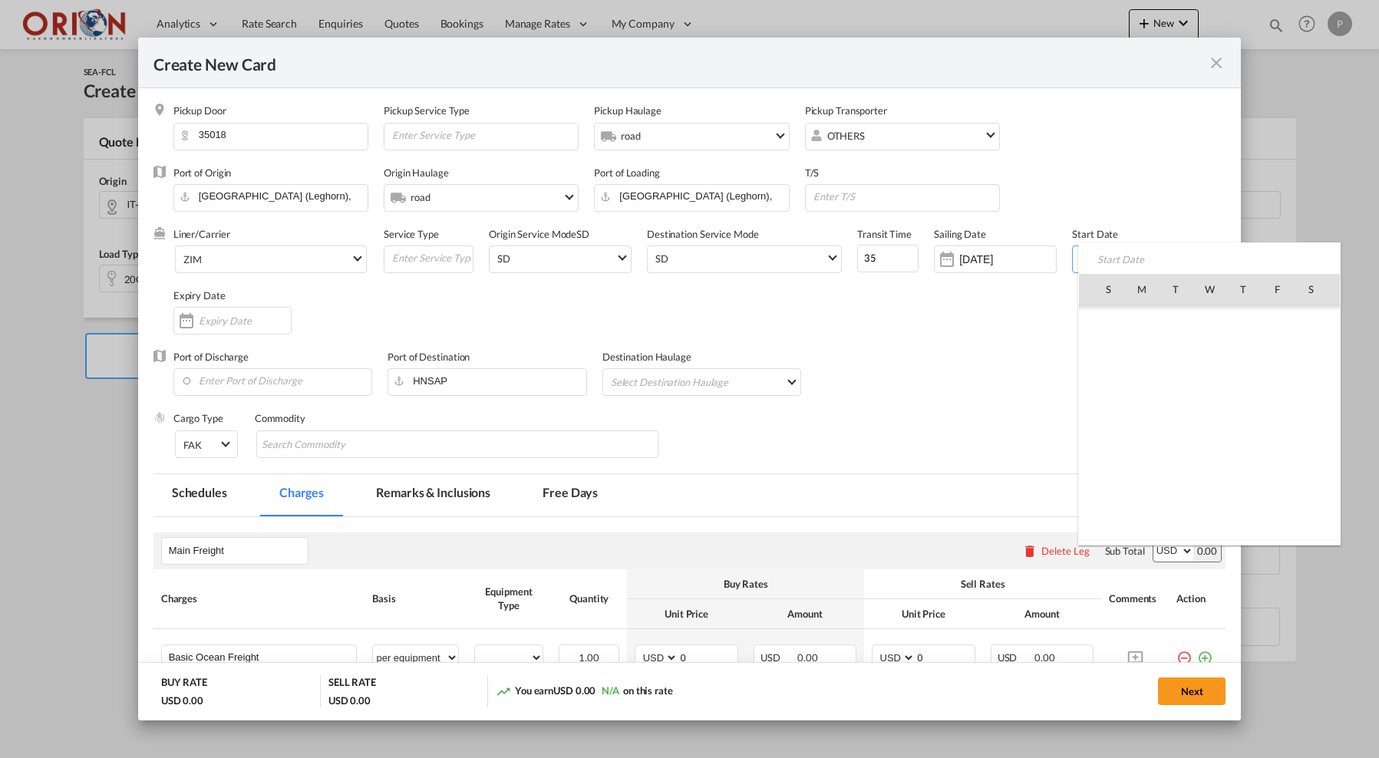
scroll to position [355260, 0]
click at [1171, 455] on span "26" at bounding box center [1176, 457] width 32 height 32
type input "[DATE]"
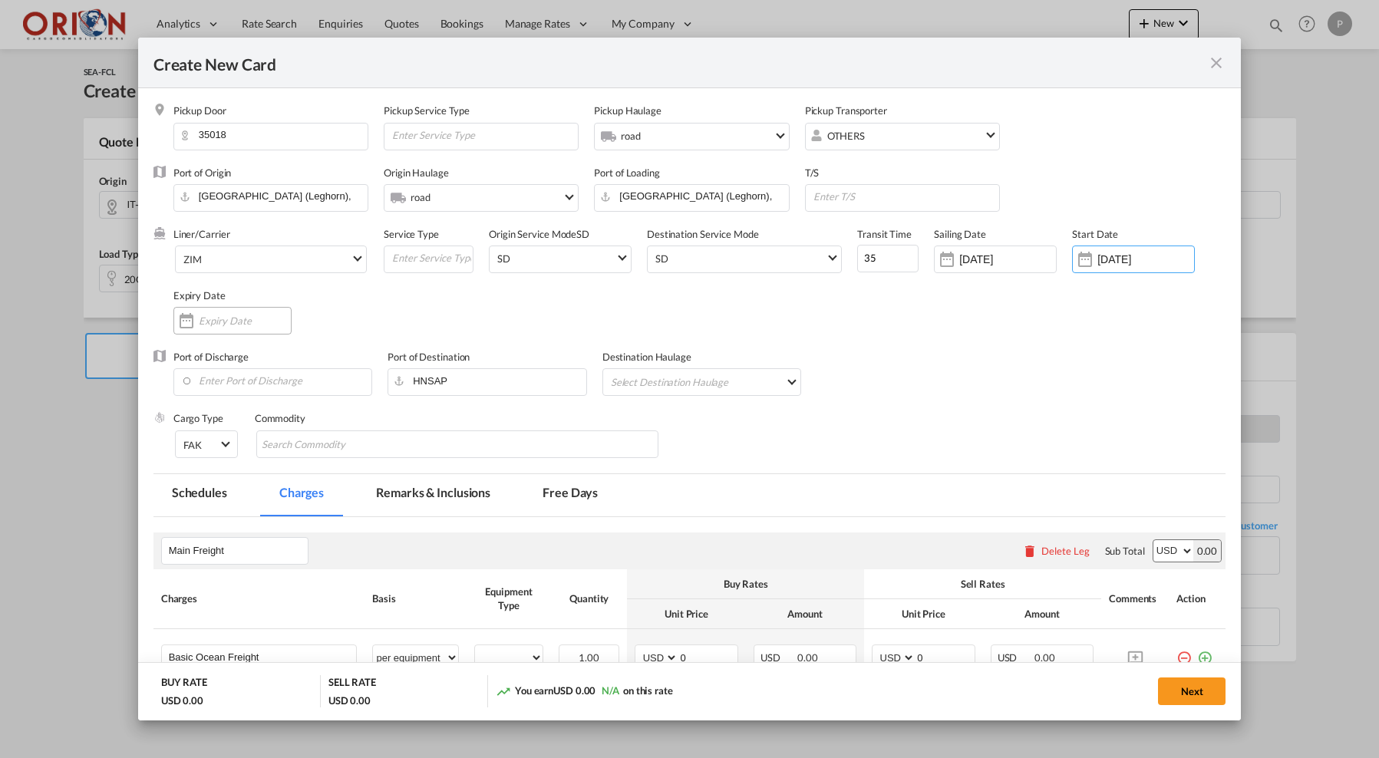
click at [267, 319] on input "Create New Card ..." at bounding box center [245, 321] width 92 height 12
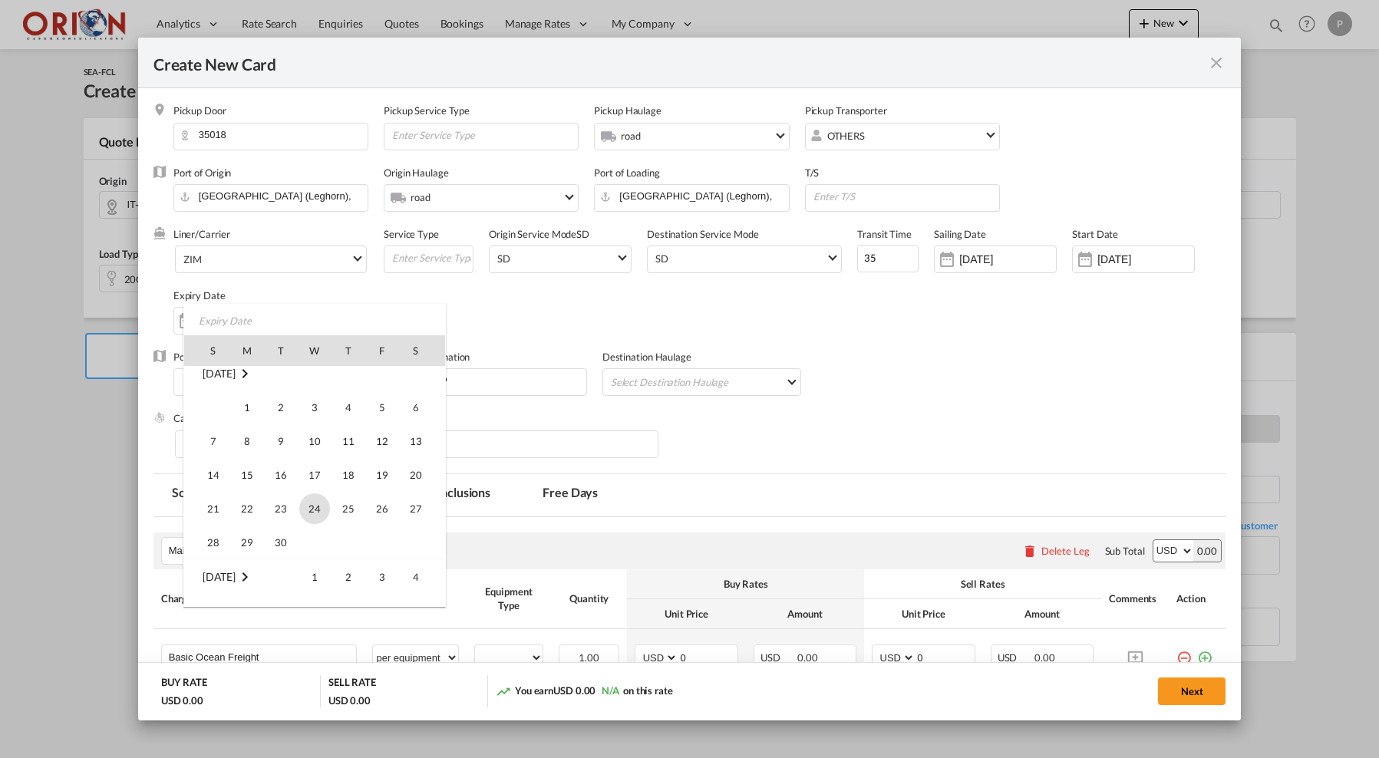
scroll to position [219, 0]
click at [280, 536] on span "30" at bounding box center [281, 537] width 31 height 31
type input "30 Sep 2025"
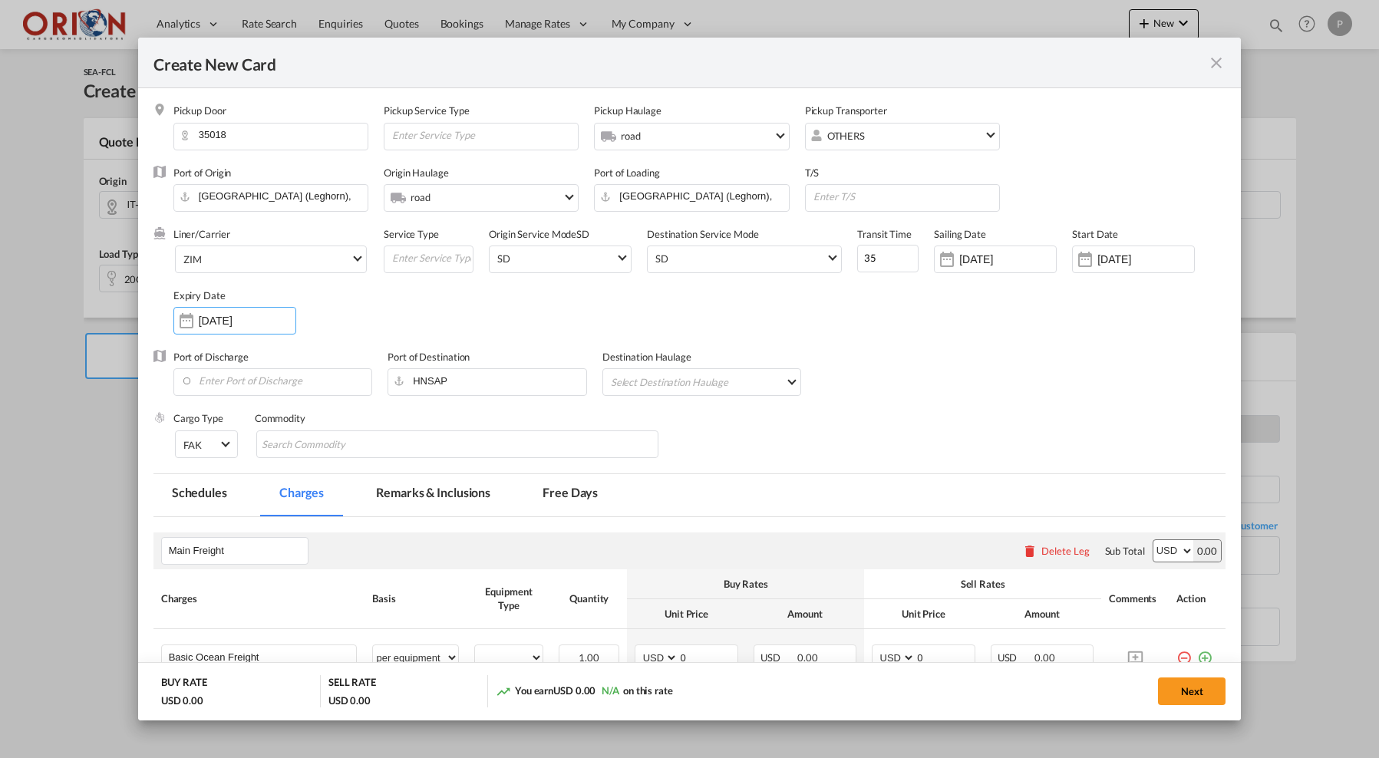
click at [233, 365] on div "Port of Discharge" at bounding box center [280, 380] width 215 height 61
click at [233, 378] on input "Enter Port of Discharge" at bounding box center [276, 380] width 191 height 23
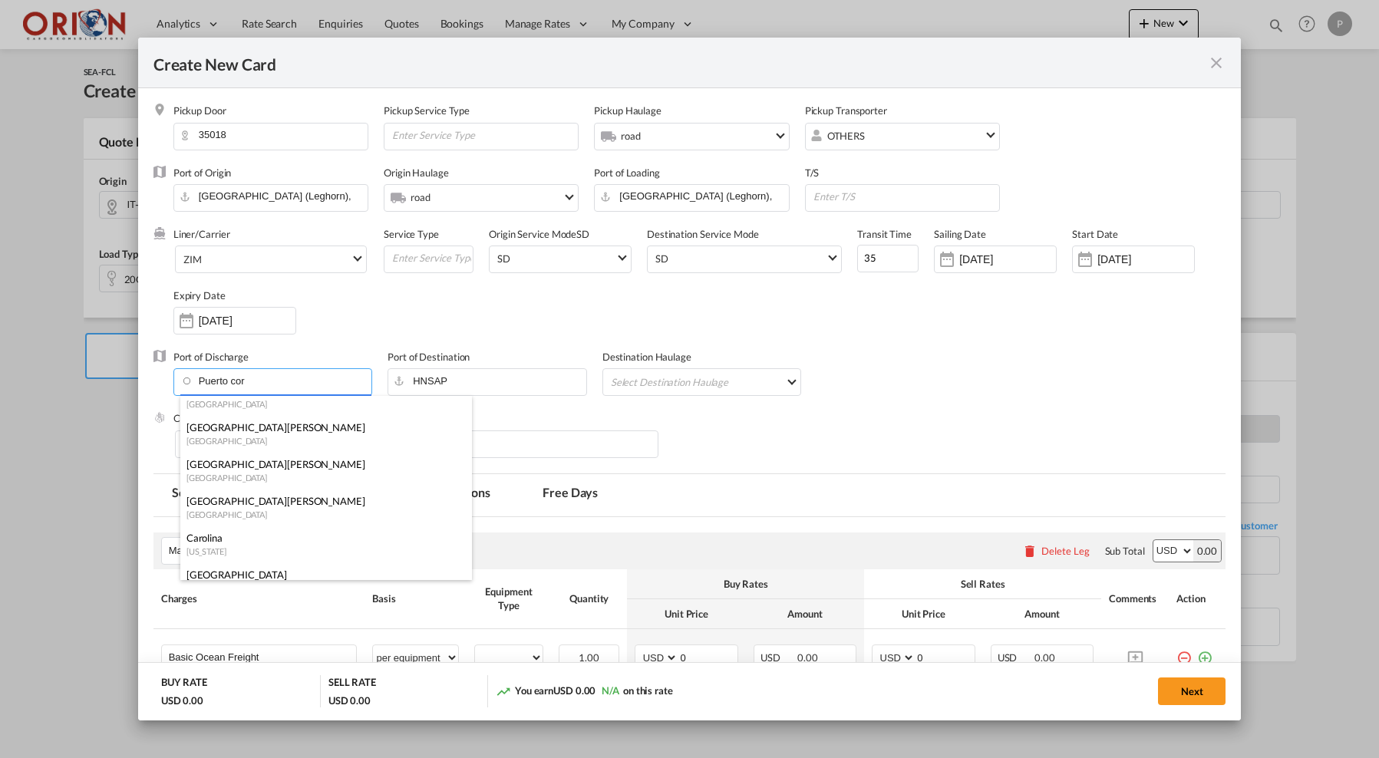
scroll to position [0, 0]
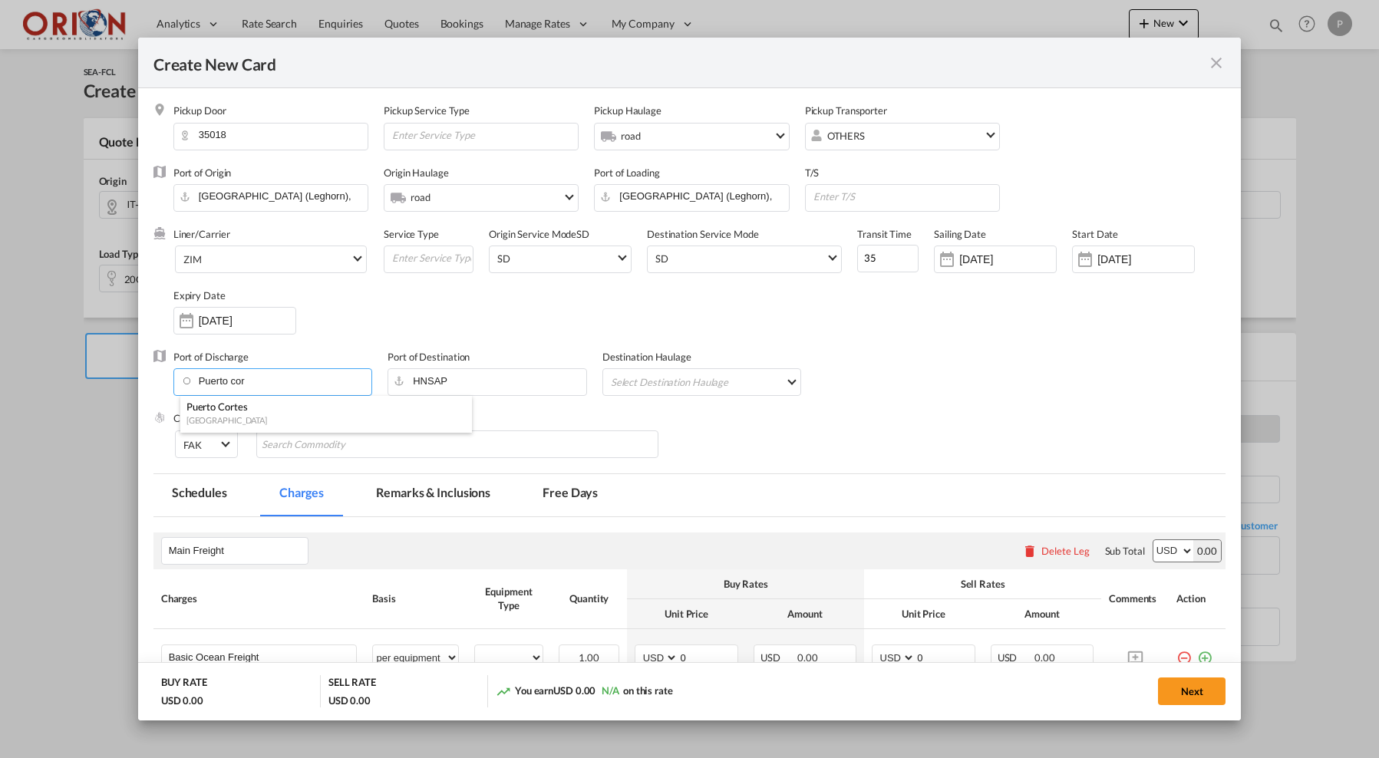
click at [255, 407] on div "Puerto Cortes" at bounding box center [321, 407] width 270 height 14
type input "Puerto Cortes, HNPCR"
click at [757, 385] on md-select "Select Destination Haulage rail road barge truck unspecified not available" at bounding box center [705, 381] width 192 height 25
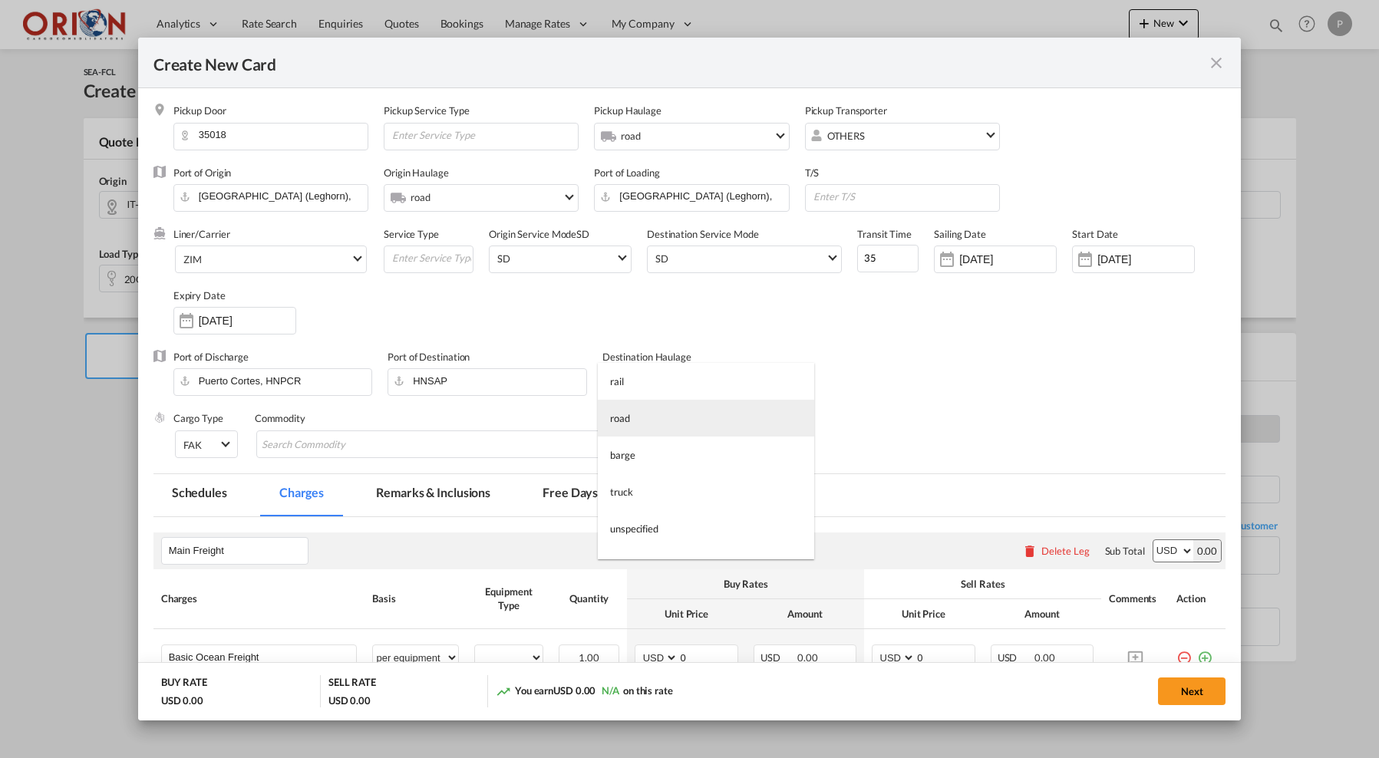
click at [686, 420] on md-option "road" at bounding box center [706, 418] width 216 height 37
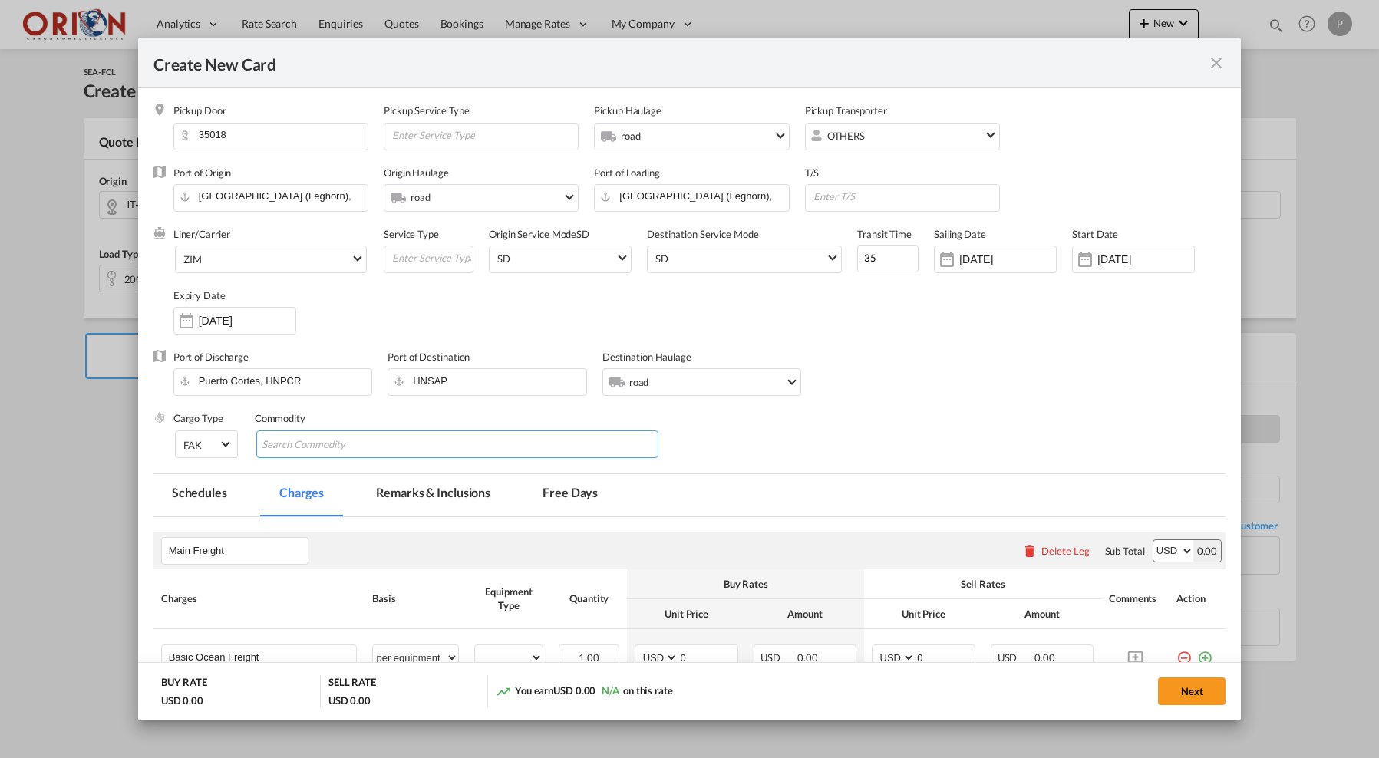
click at [517, 443] on md-chips-wrap "Chips container with autocompletion. Enter the text area, type text to search, …" at bounding box center [457, 444] width 403 height 28
type input "PRODUCTO COSMETICO"
click at [284, 548] on input "Main Freight" at bounding box center [238, 550] width 139 height 23
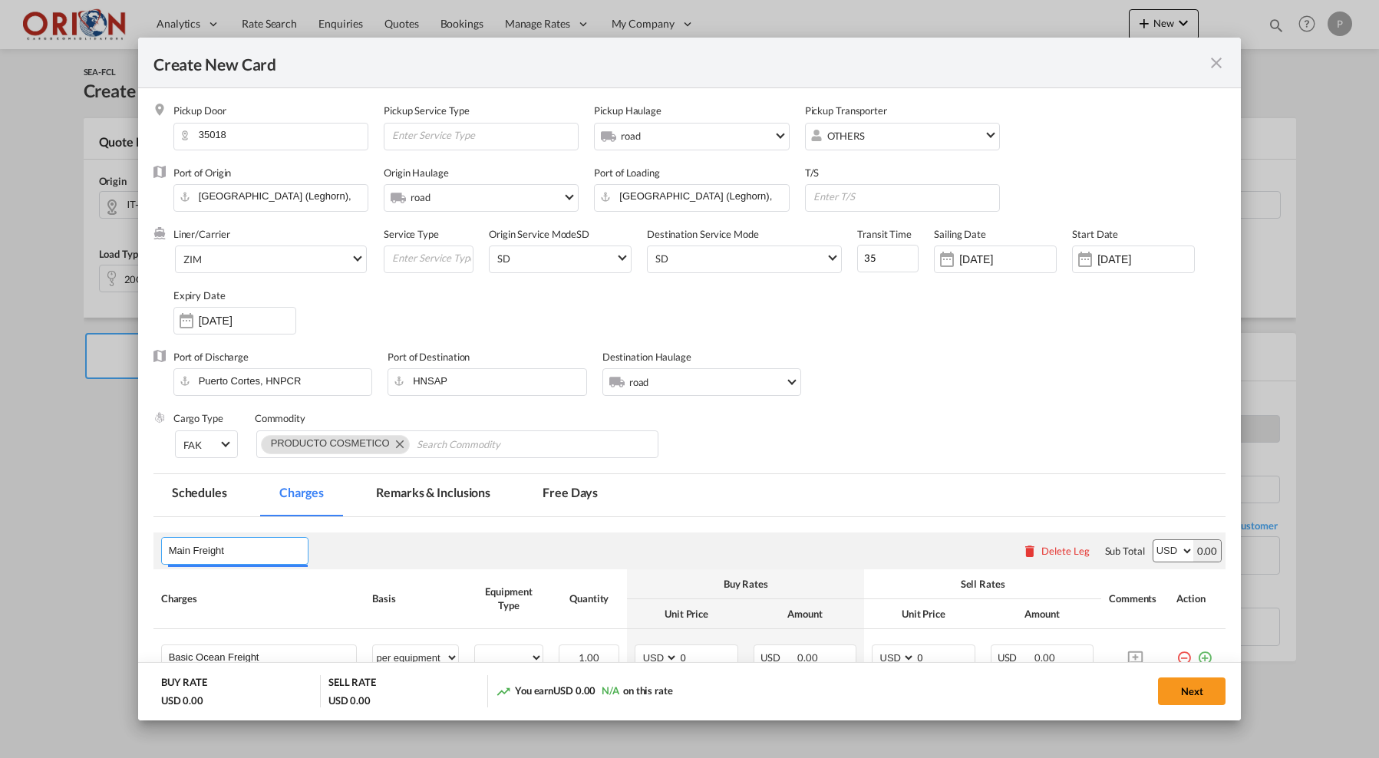
click at [284, 548] on input "Main Freight" at bounding box center [238, 550] width 139 height 23
click at [183, 566] on md-autocomplete-wrap "Main Freight" at bounding box center [238, 553] width 140 height 28
click at [173, 542] on input "Main Freight" at bounding box center [238, 550] width 139 height 23
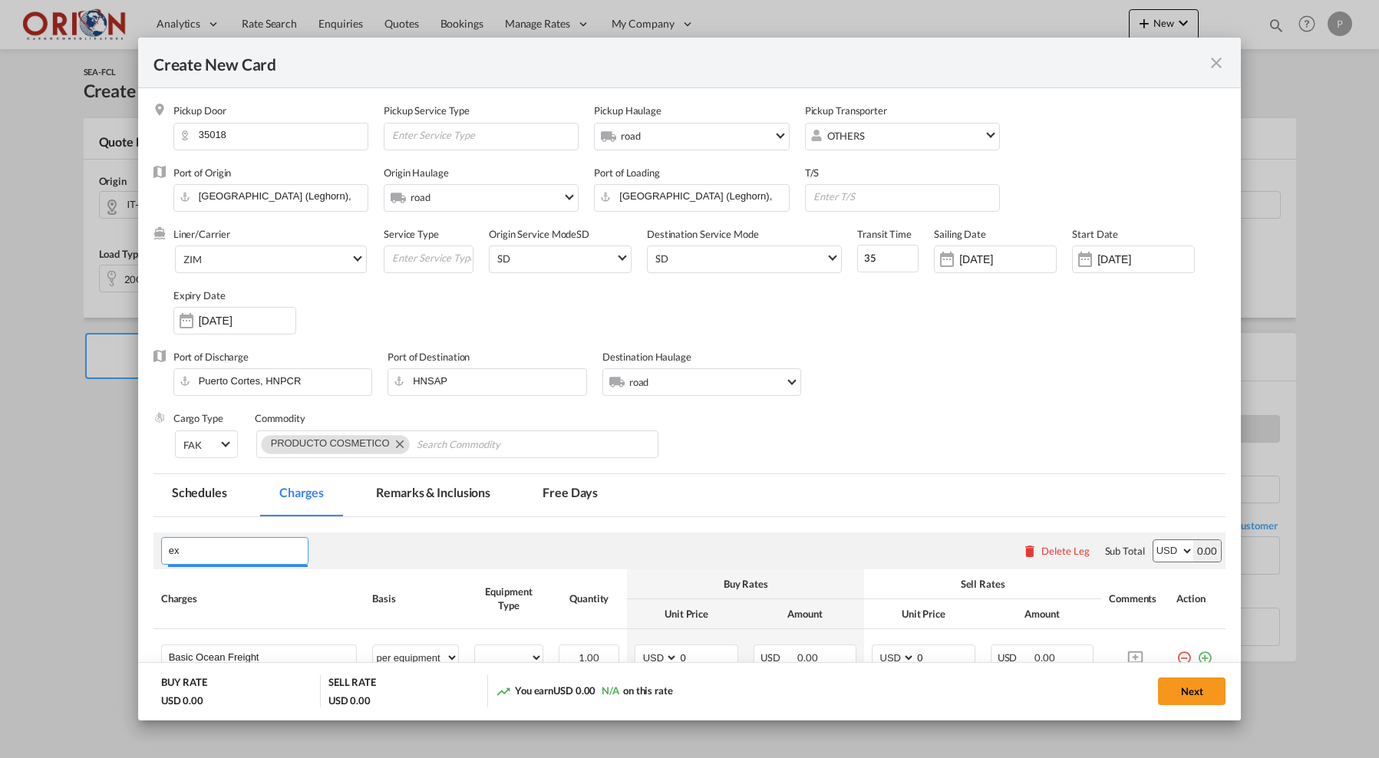
type input "e"
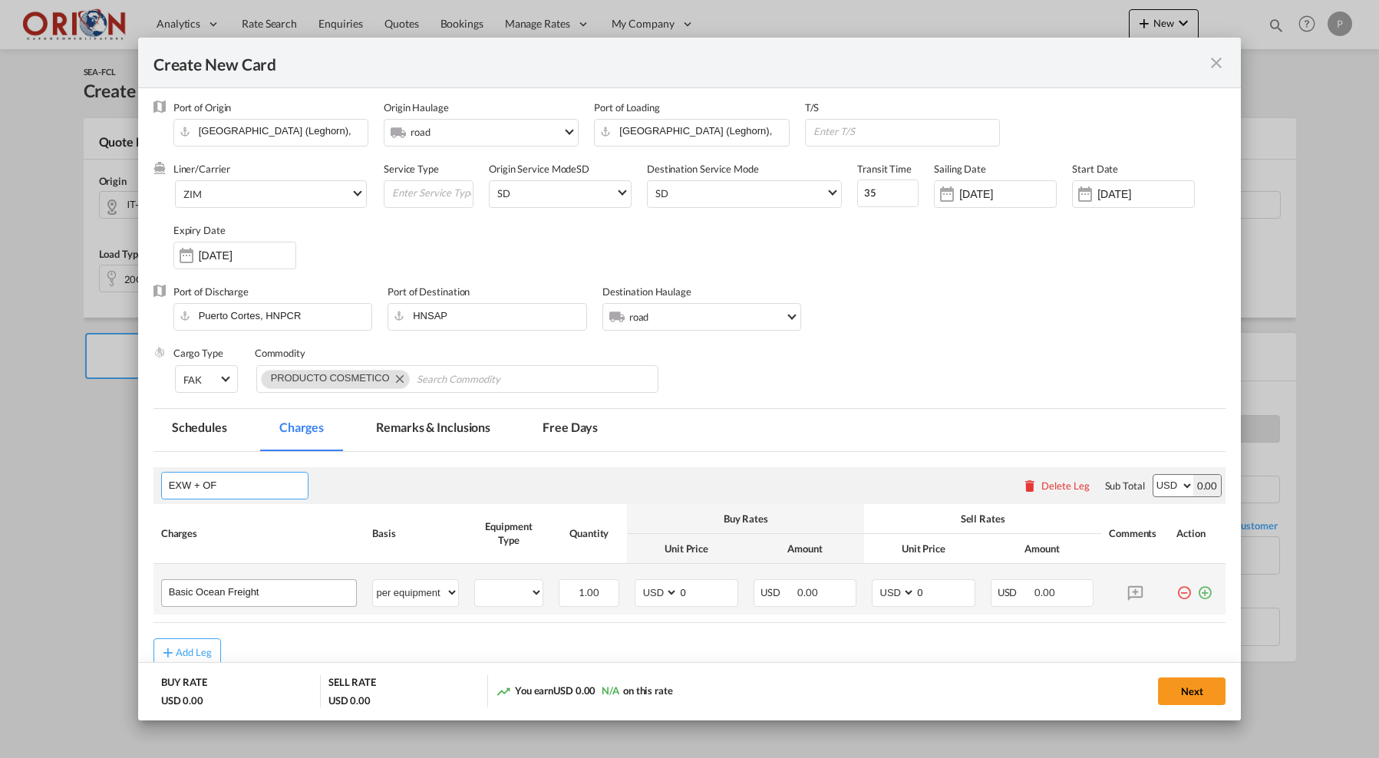
type input "EXW + OF"
click at [186, 588] on input "Basic Ocean Freight" at bounding box center [263, 591] width 188 height 23
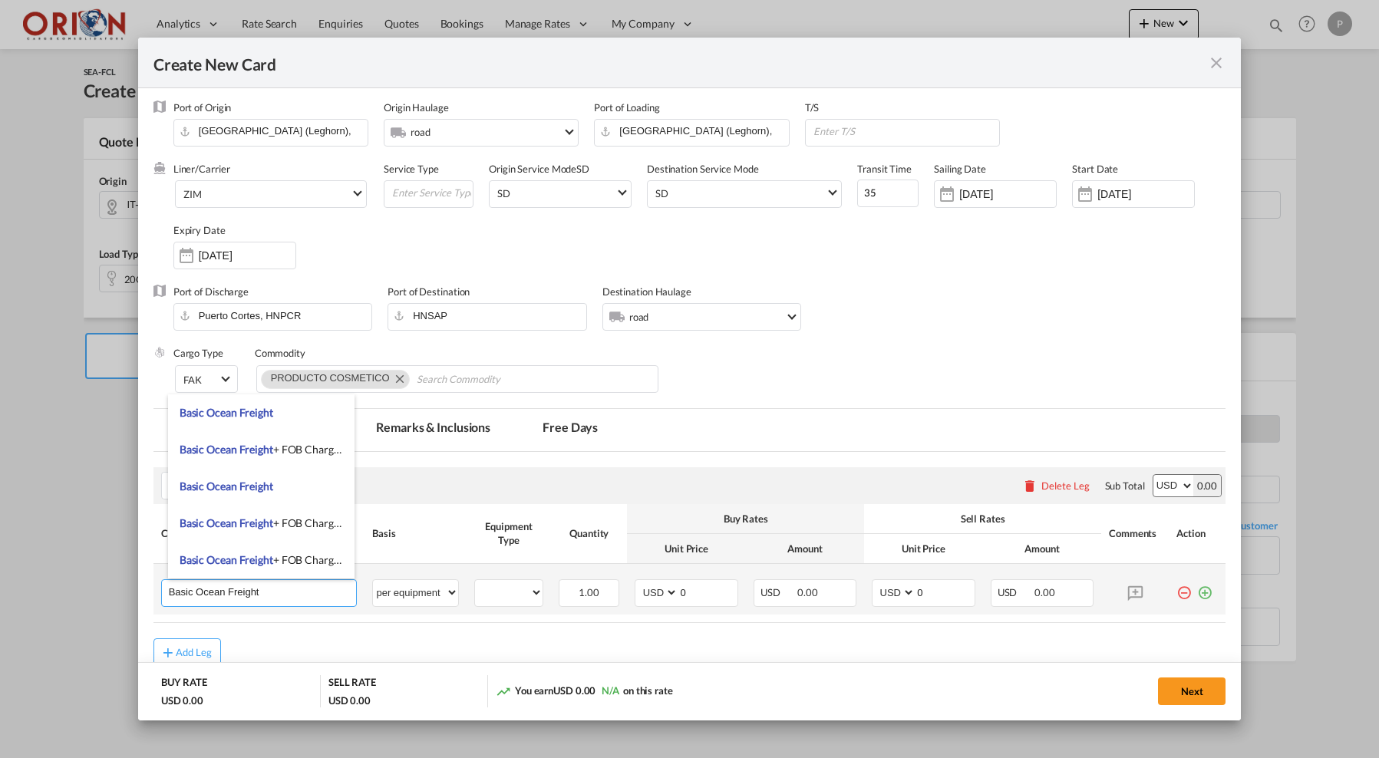
click at [186, 588] on input "Basic Ocean Freight" at bounding box center [263, 591] width 188 height 23
paste input "31036 Istrana (TV)"
type input "Gastos Ex Works 31036 Istrana (TV) to Livorno"
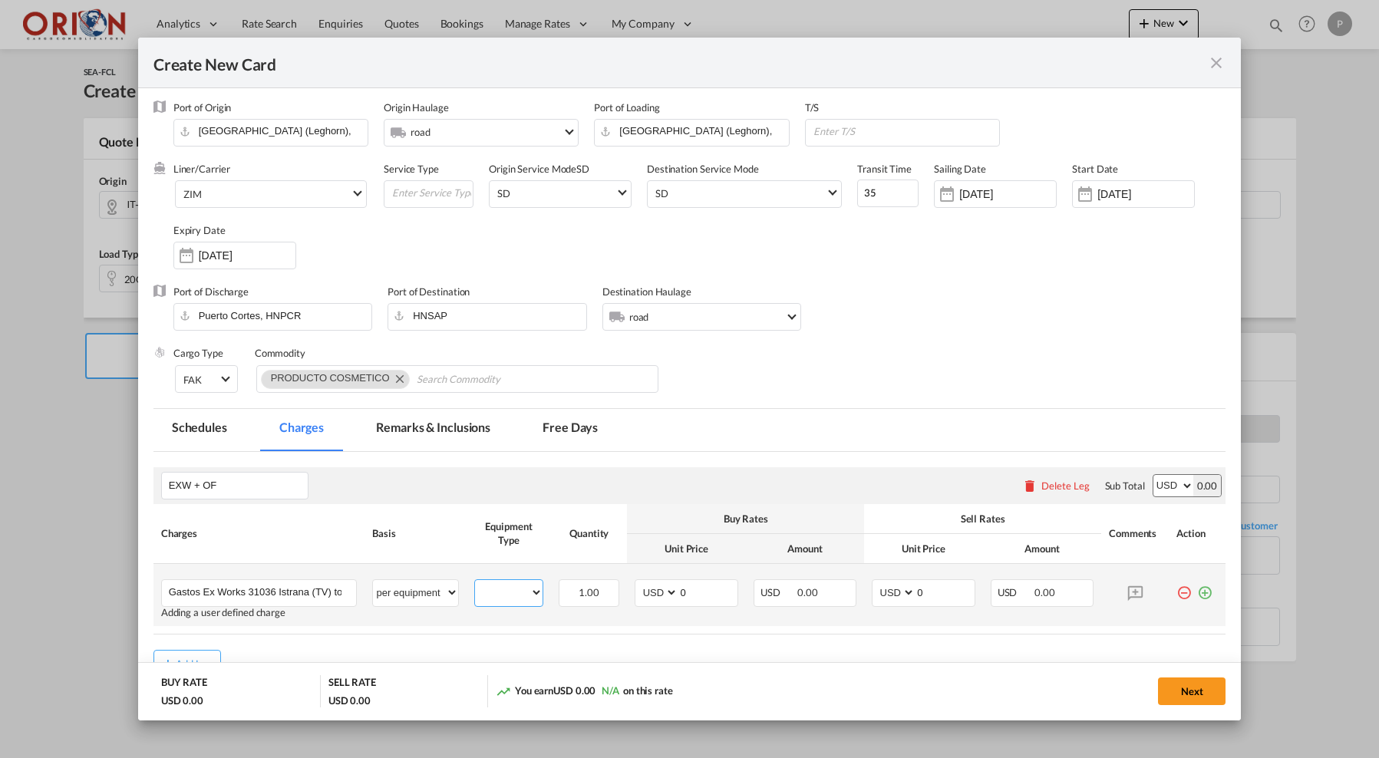
select select "20GP"
click at [703, 596] on input "0" at bounding box center [707, 591] width 58 height 23
type input "2335.32"
click at [926, 594] on input "0" at bounding box center [944, 591] width 58 height 23
type input "2500"
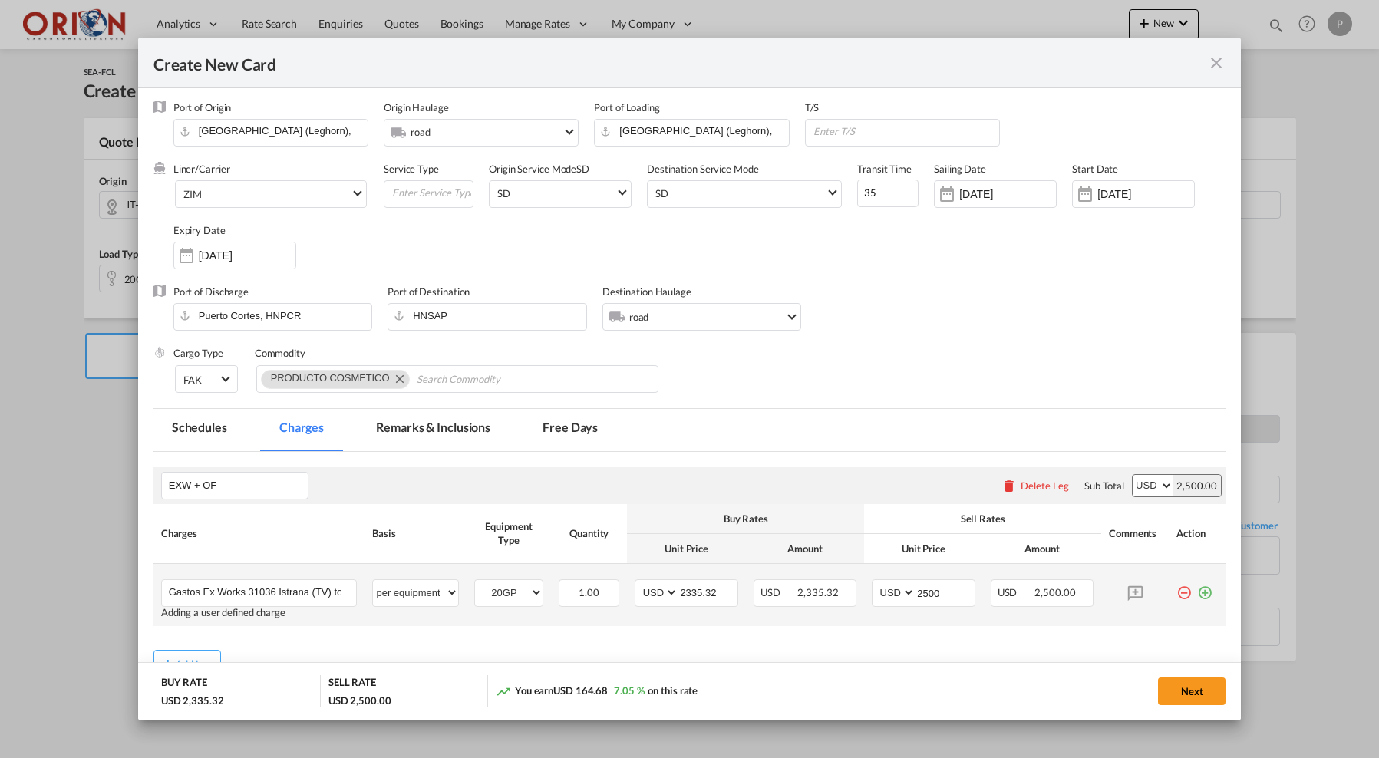
click at [1203, 594] on md-icon "icon-plus-circle-outline green-400-fg" at bounding box center [1204, 586] width 15 height 15
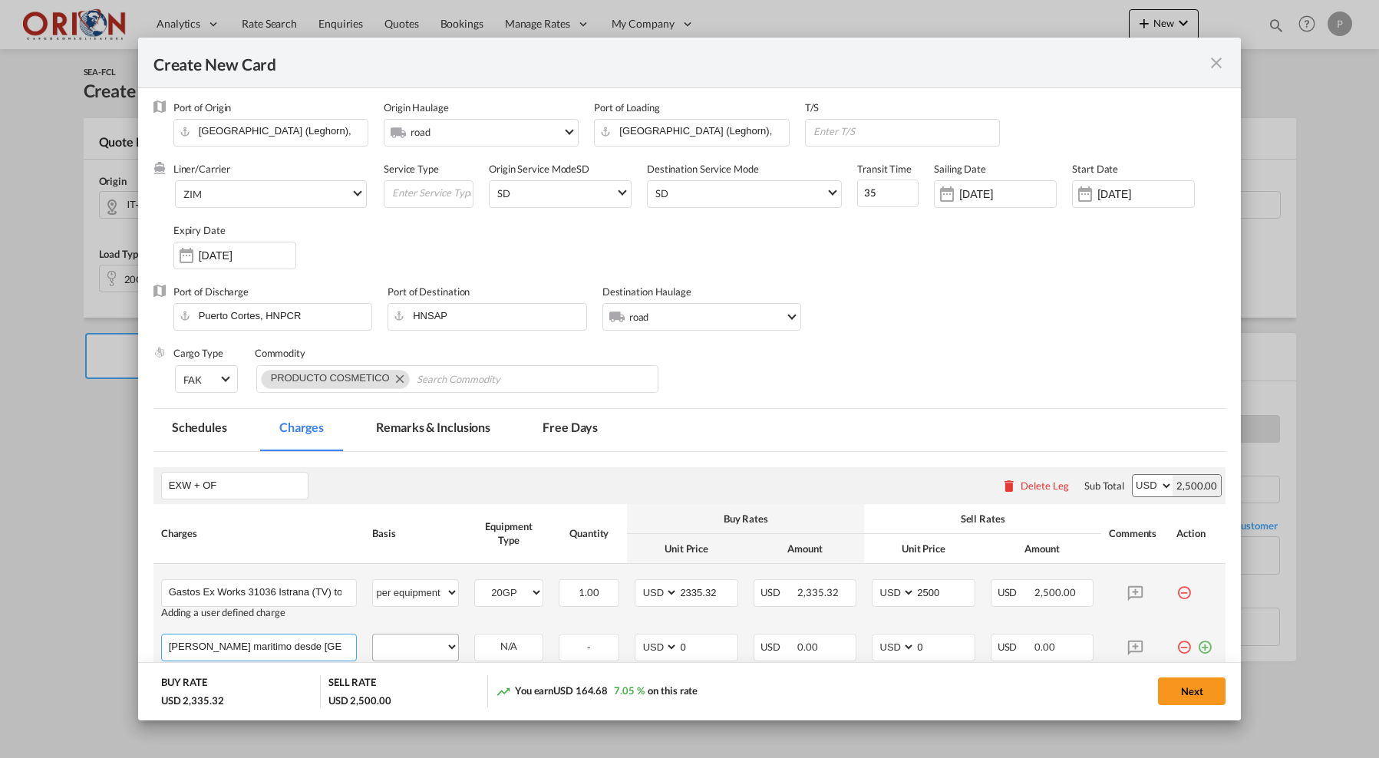
type input "Flete maritimo desde Livorno a San Pedro Sula"
select select "per equipment"
click at [522, 651] on div "20GP" at bounding box center [508, 648] width 69 height 28
select select "20GP"
click at [719, 645] on input "0" at bounding box center [707, 646] width 58 height 23
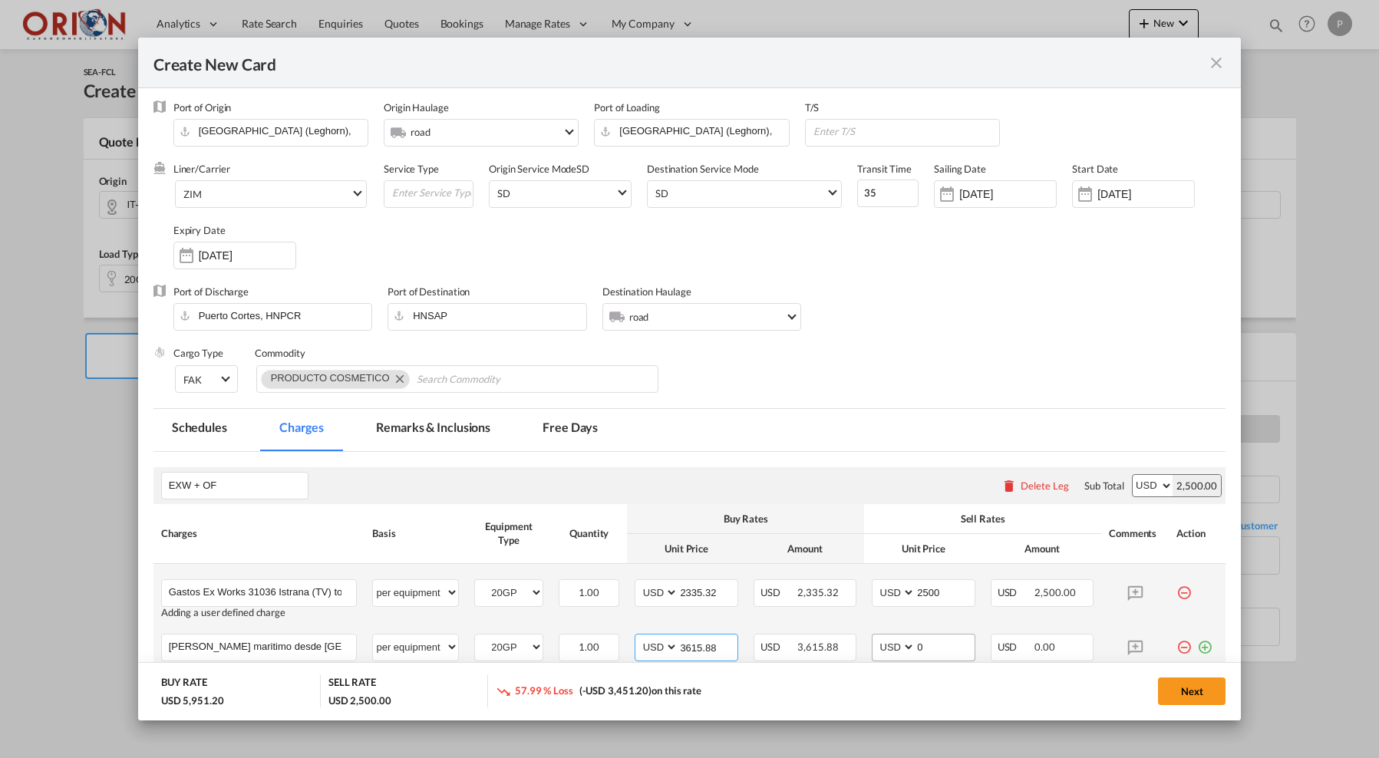
type input "3615.88"
click at [974, 648] on input "0" at bounding box center [944, 646] width 58 height 23
type input "4500"
click at [559, 426] on md-tab-item "Free Days" at bounding box center [570, 430] width 92 height 42
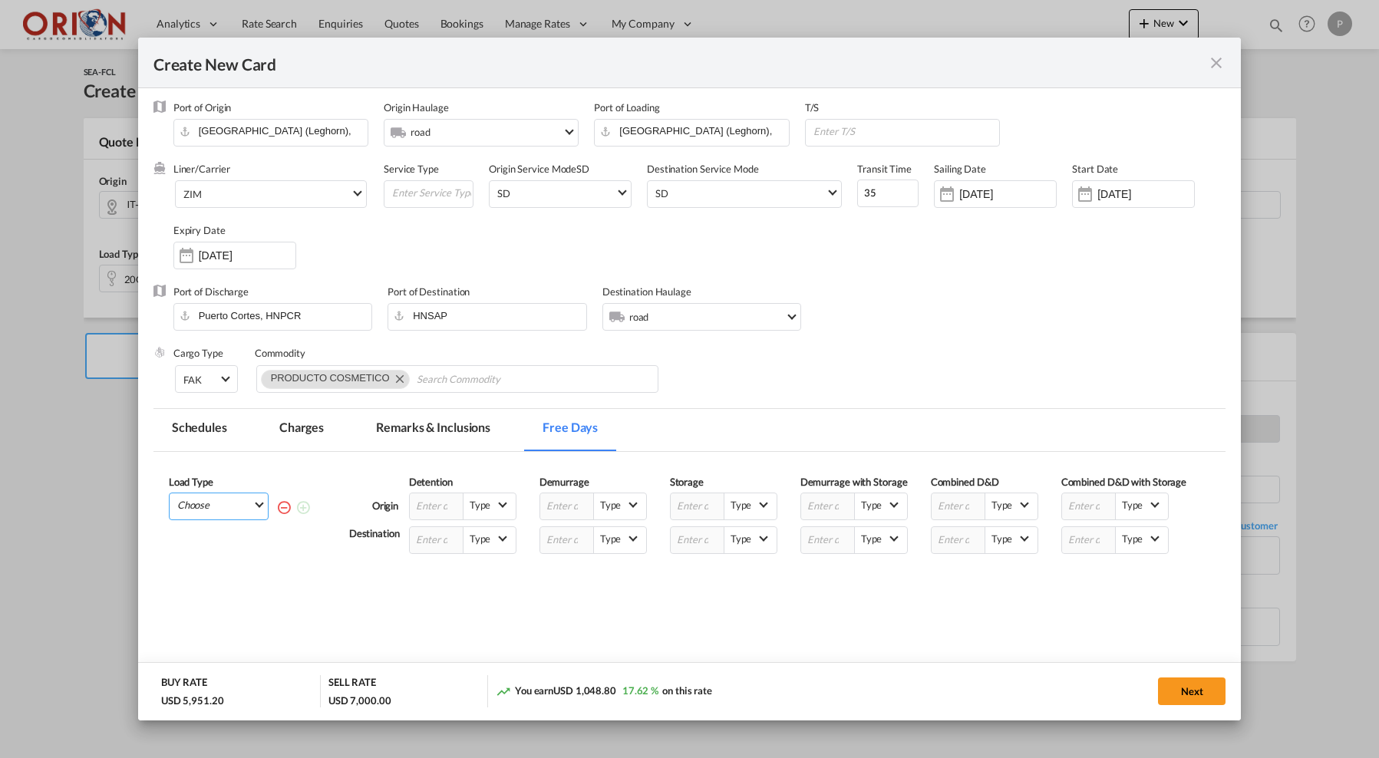
click at [200, 496] on md-select "Choose 20GP" at bounding box center [222, 503] width 92 height 21
click at [200, 522] on md-content "20GP" at bounding box center [222, 544] width 104 height 49
click at [215, 534] on md-option "20GP" at bounding box center [222, 544] width 104 height 37
click at [415, 553] on input "Create New Card ..." at bounding box center [437, 540] width 54 height 26
type input "09"
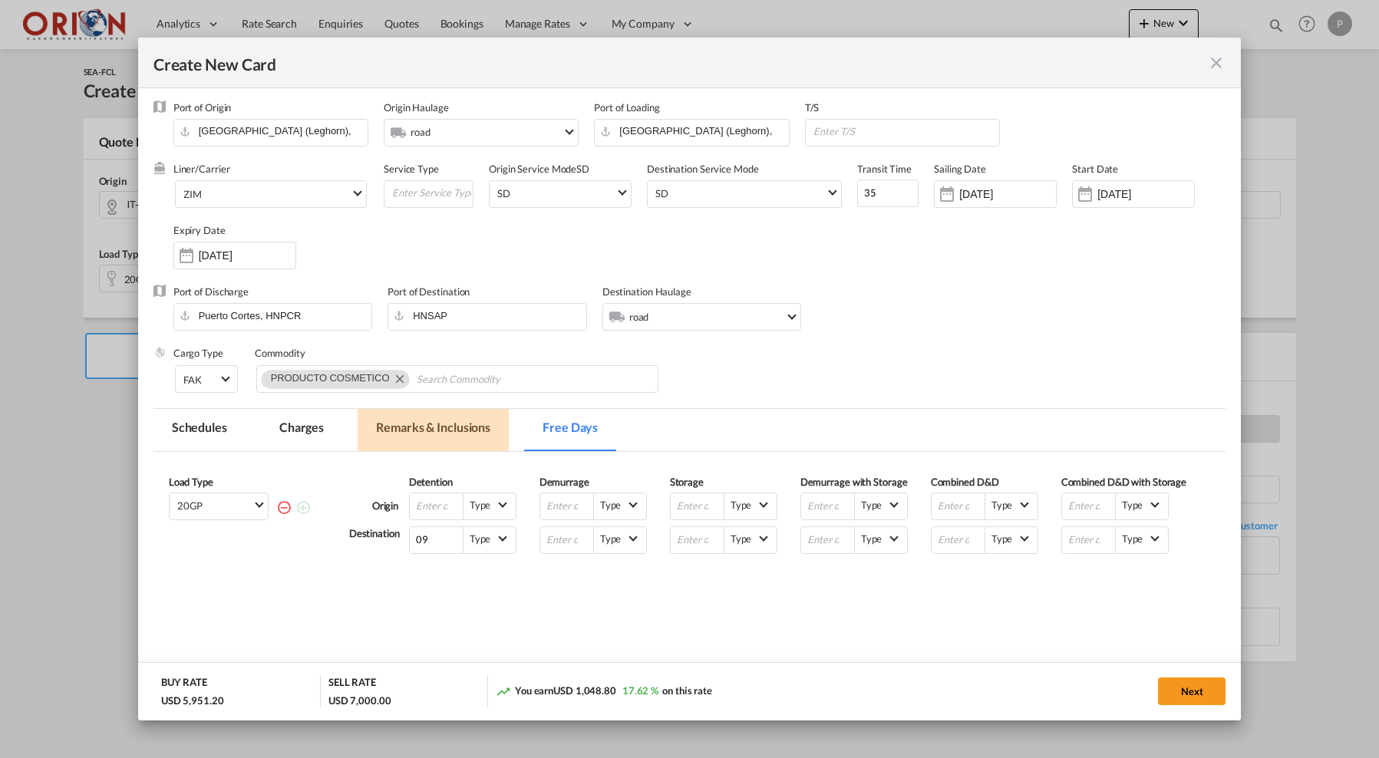
click at [430, 427] on md-tab-item "Remarks & Inclusions" at bounding box center [433, 430] width 151 height 42
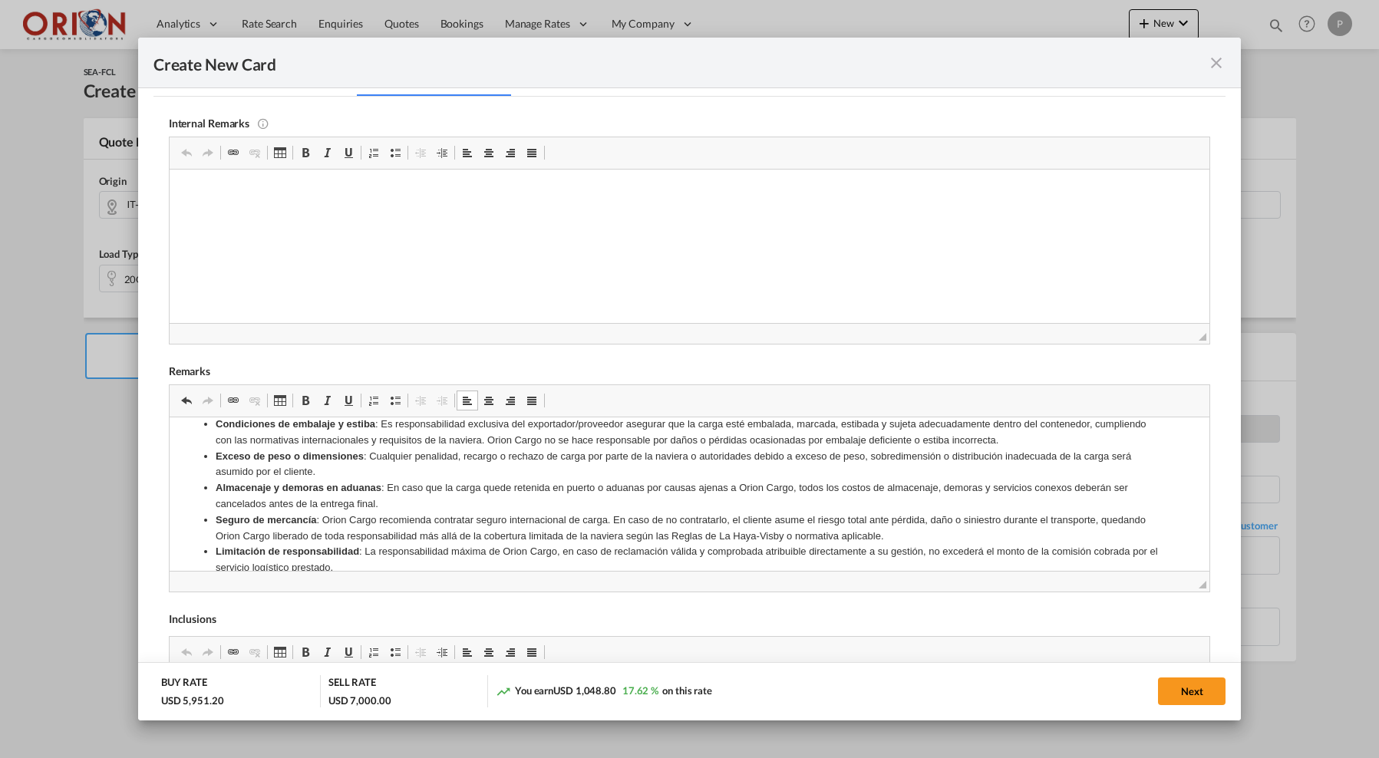
scroll to position [927, 0]
click at [196, 588] on strong "Aceptación de condiciones" at bounding box center [258, 594] width 129 height 12
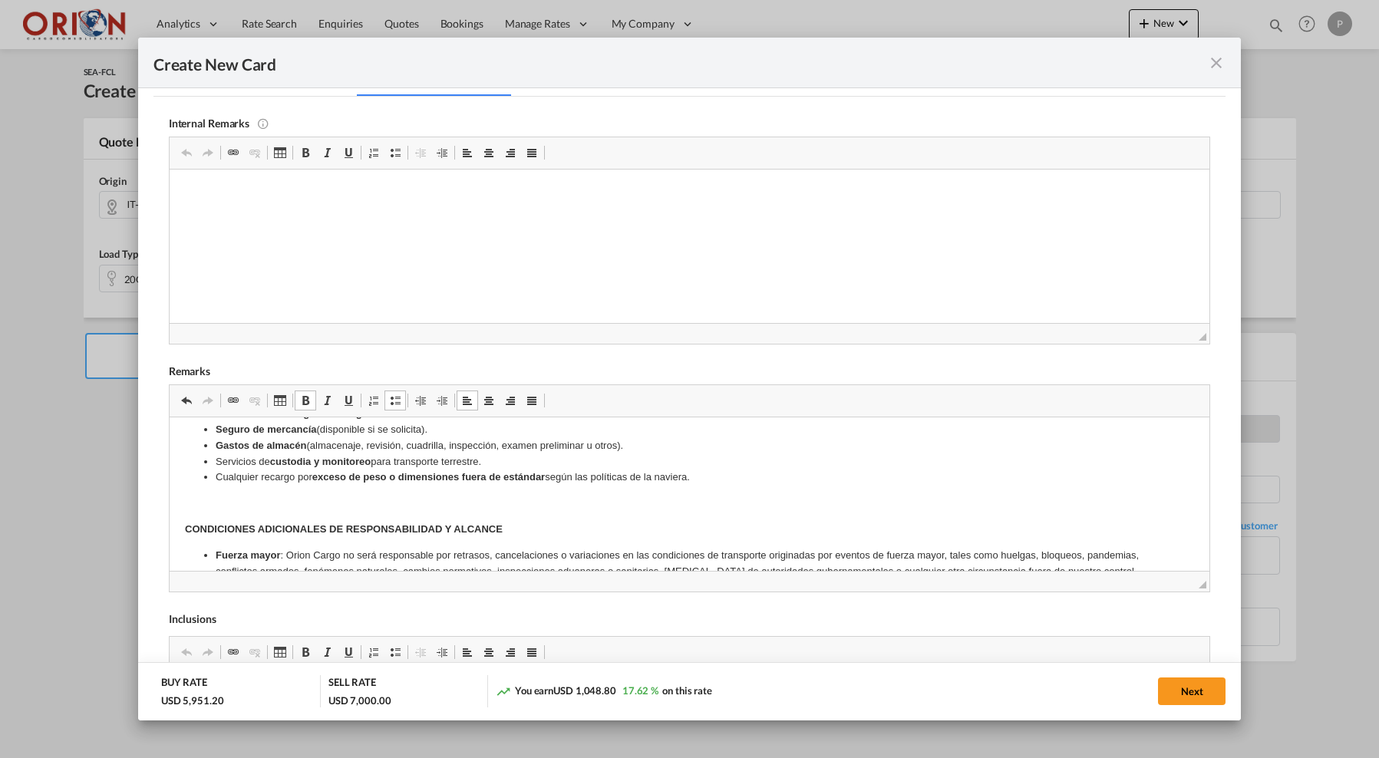
scroll to position [607, 0]
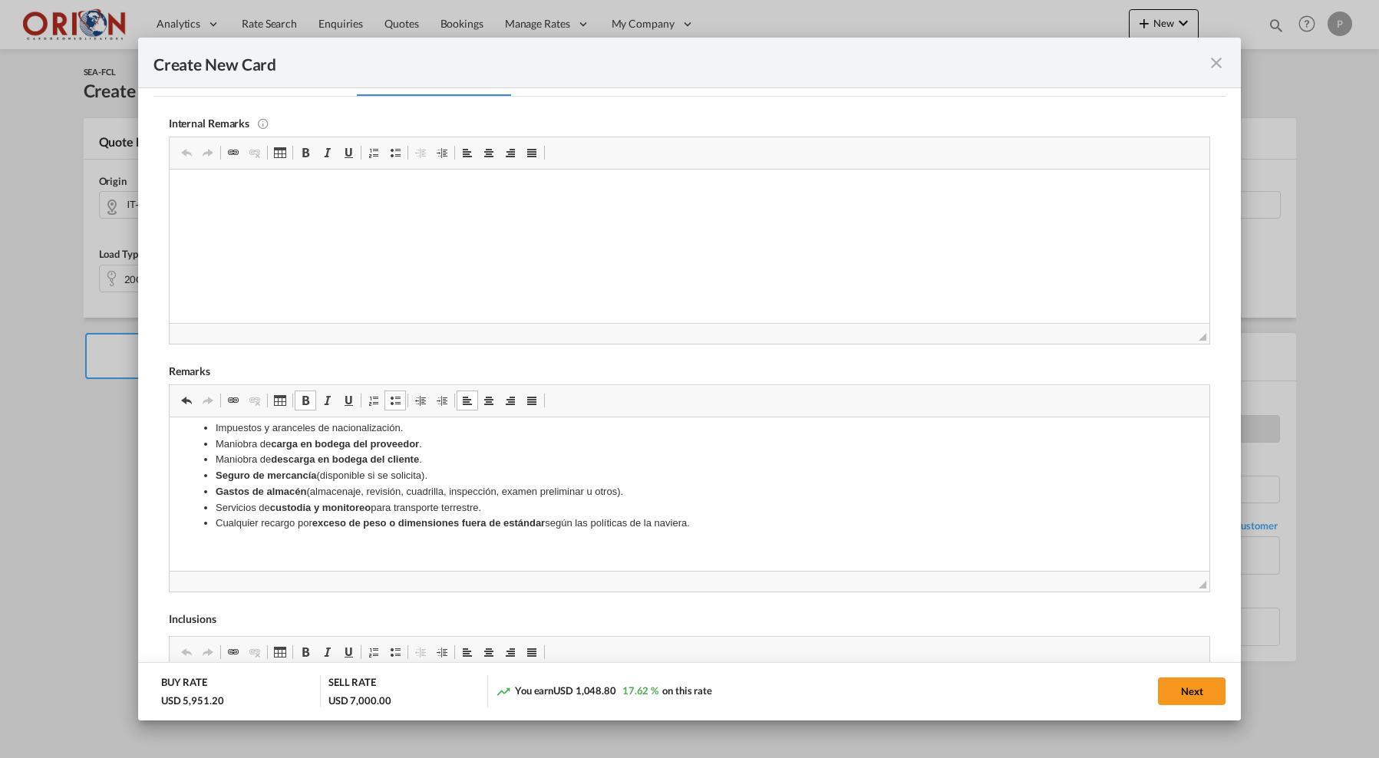
click at [318, 541] on p "Rich Text Editor, editor5" at bounding box center [689, 549] width 1010 height 16
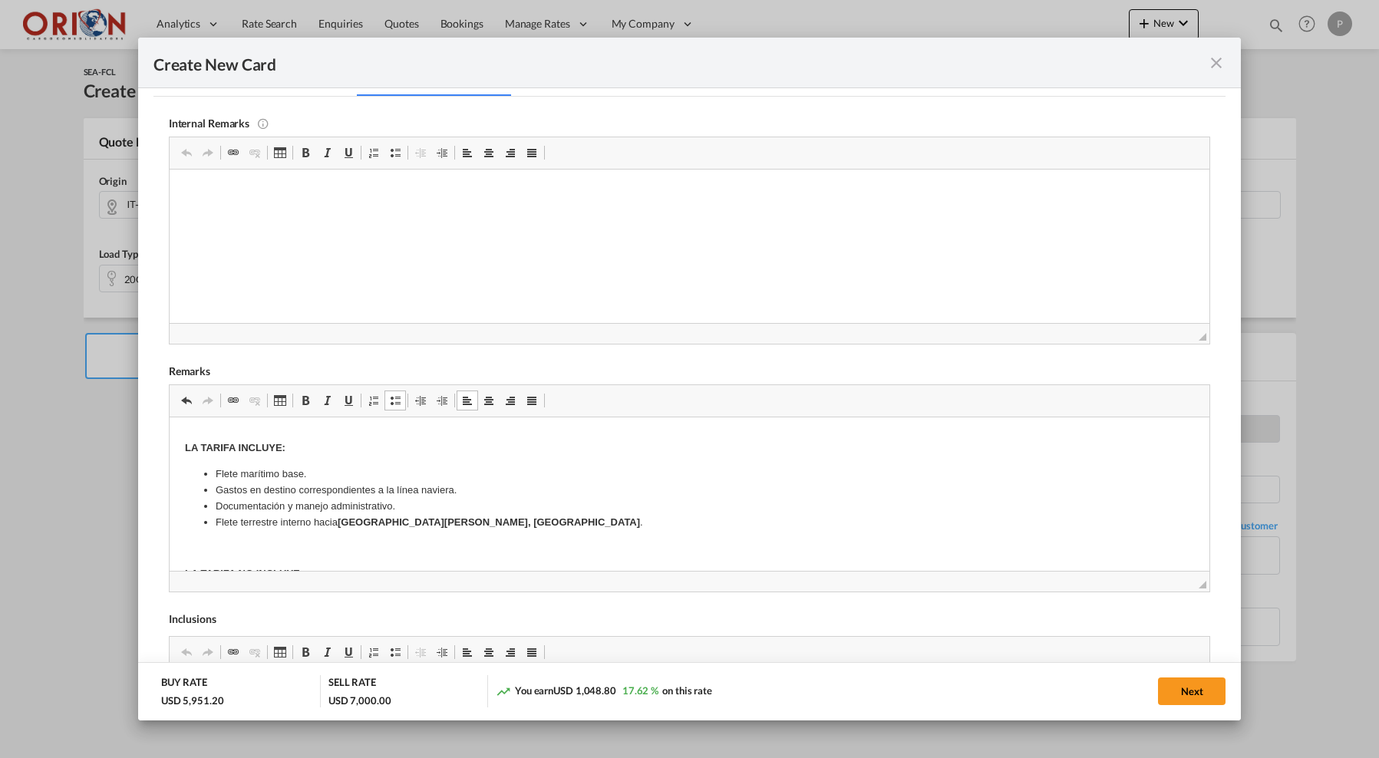
scroll to position [411, 0]
click at [315, 524] on body "CONDICIONES GENERALES DE LA COTIZACIÓN – CONTENEDOR COMPLETO (FCL) Vigencia de …" at bounding box center [689, 551] width 1010 height 1061
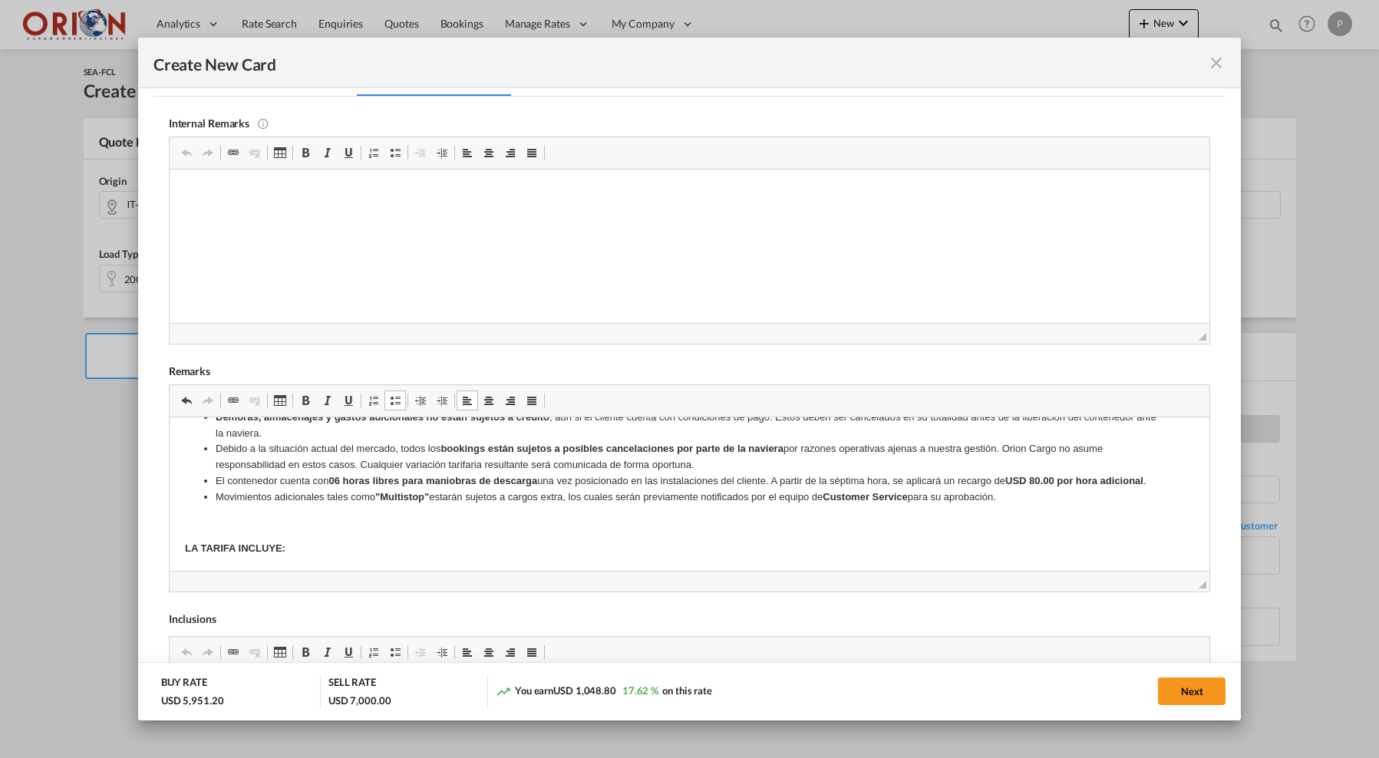
scroll to position [292, 0]
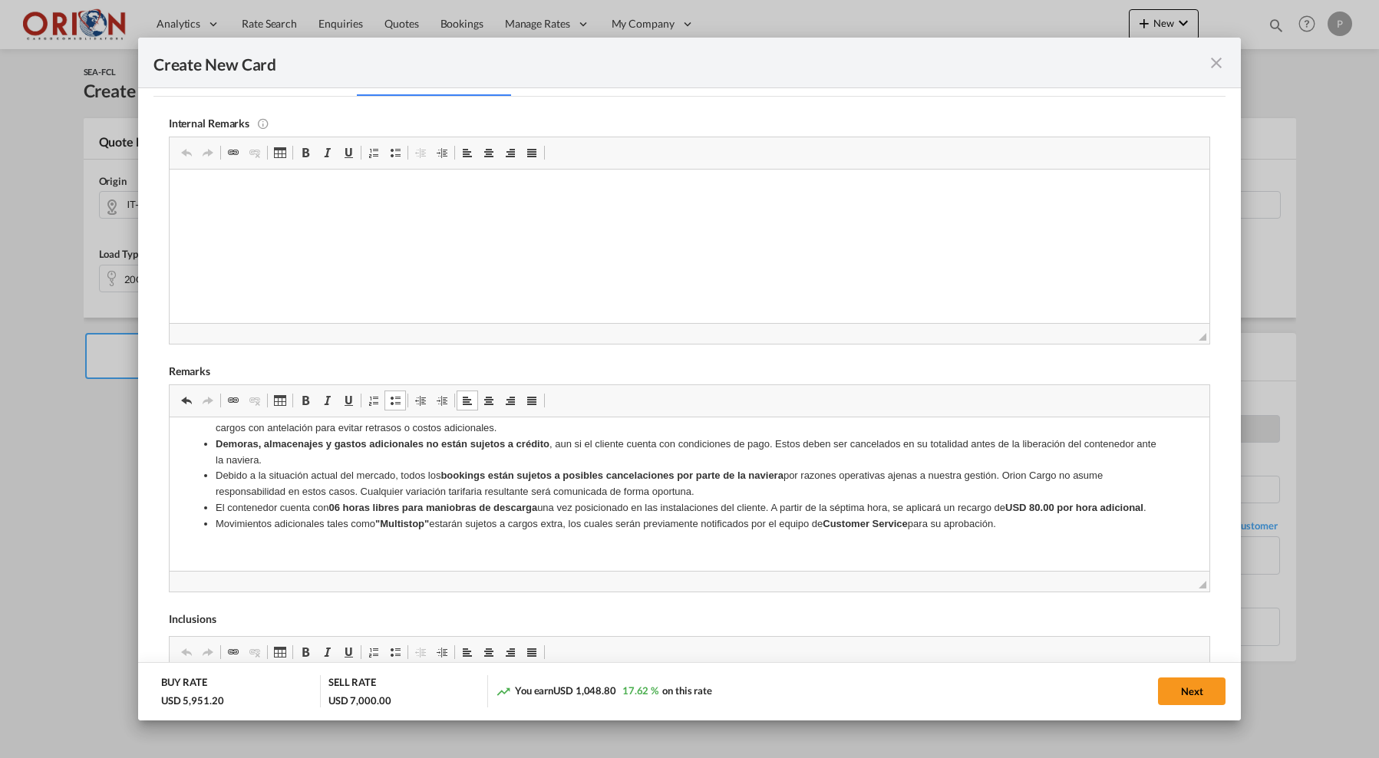
click at [305, 542] on p "Rich Text Editor, editor5" at bounding box center [689, 550] width 1010 height 16
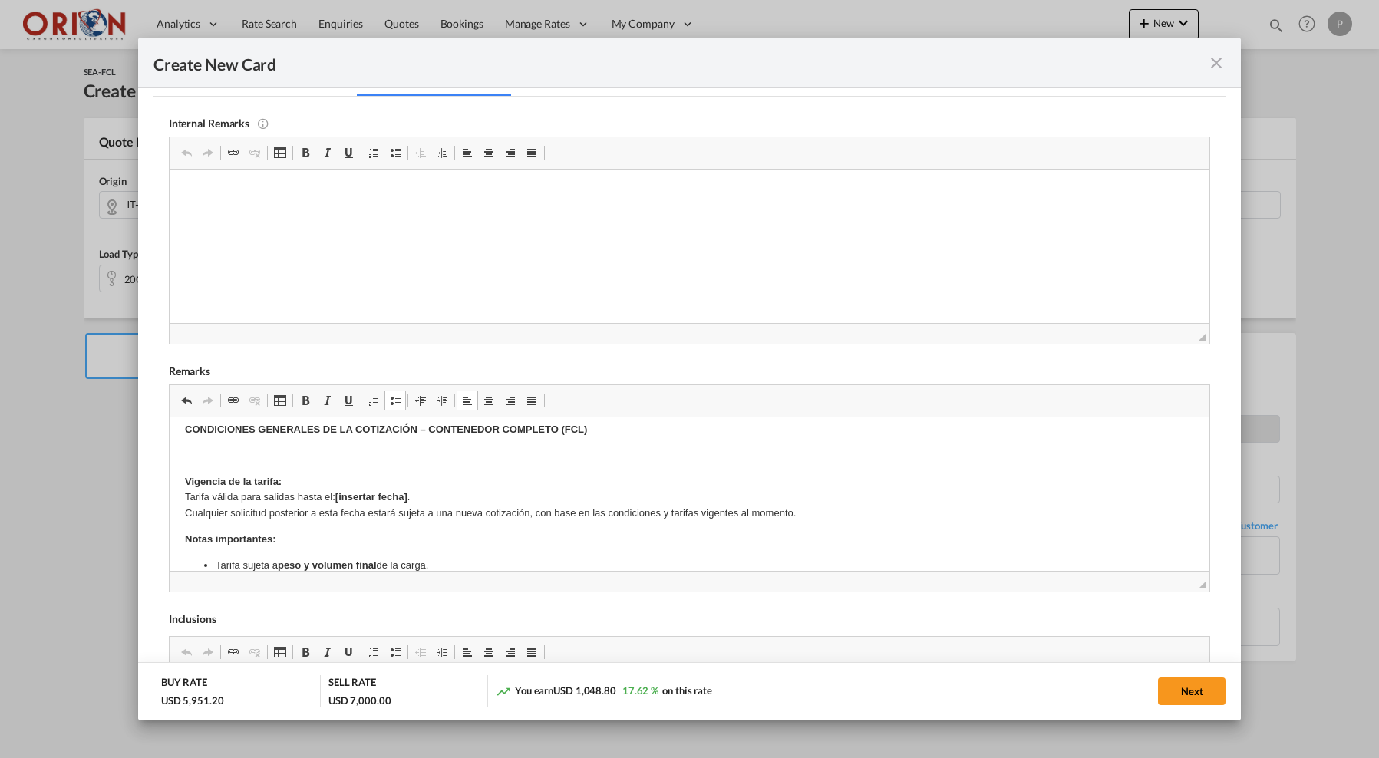
scroll to position [9, 0]
click at [381, 453] on p "Rich Text Editor, editor5" at bounding box center [689, 457] width 1010 height 16
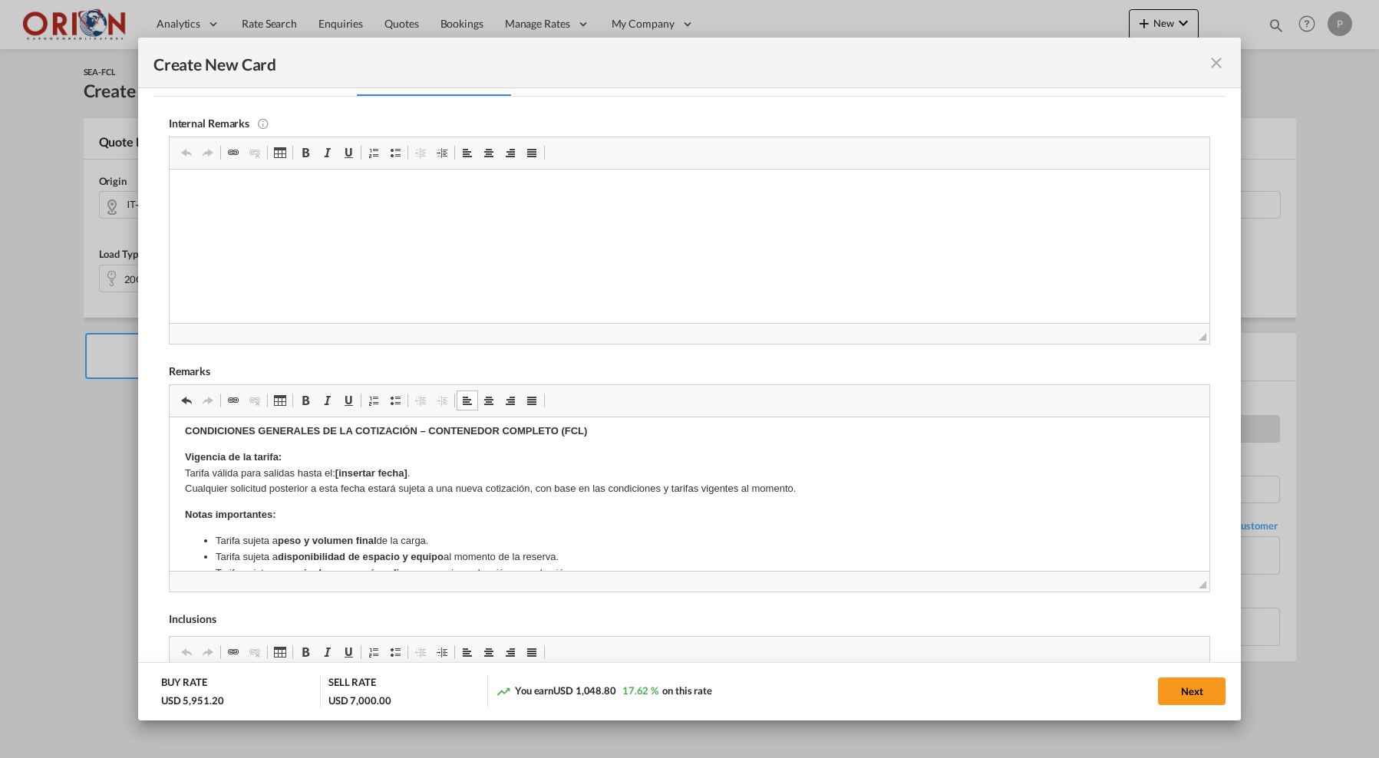
drag, startPoint x: 421, startPoint y: 476, endPoint x: 338, endPoint y: 469, distance: 82.4
click at [338, 469] on p "Vigencia de la tarifa: Tarifa válida para salidas hasta el: [insertar fecha] . …" at bounding box center [689, 473] width 1010 height 48
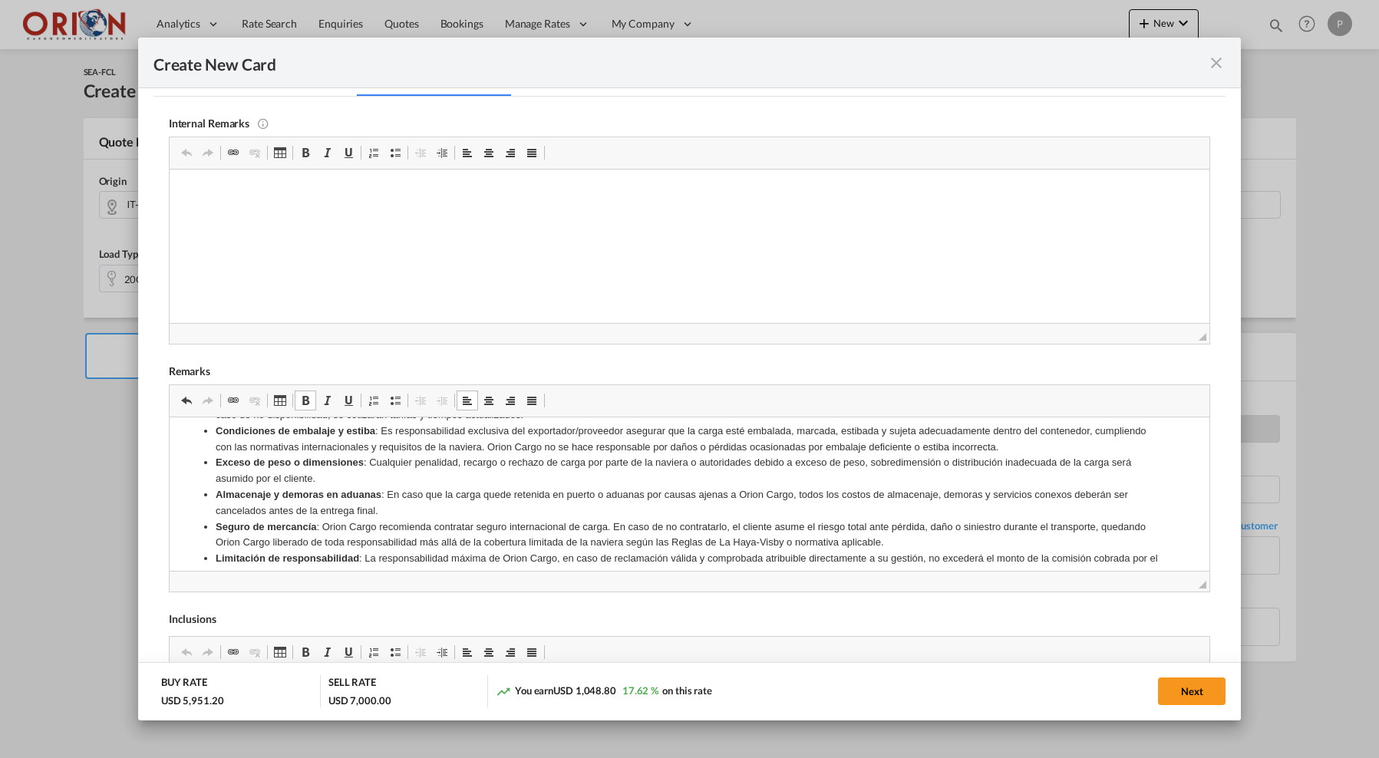
scroll to position [816, 0]
click at [1175, 684] on button "Next" at bounding box center [1192, 692] width 68 height 28
type input "09 Sep 2025"
type input "25 Aug 2025"
type input "29 Sep 2025"
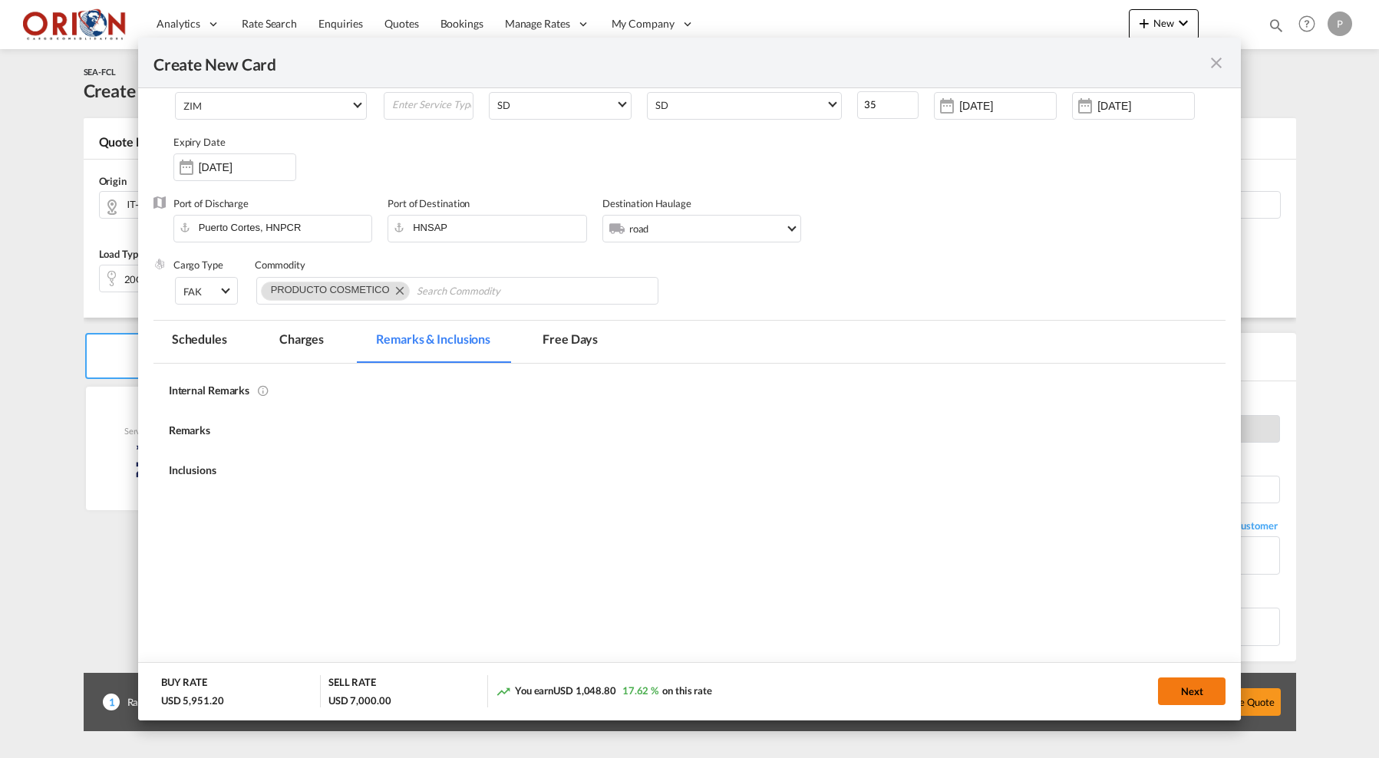
scroll to position [153, 0]
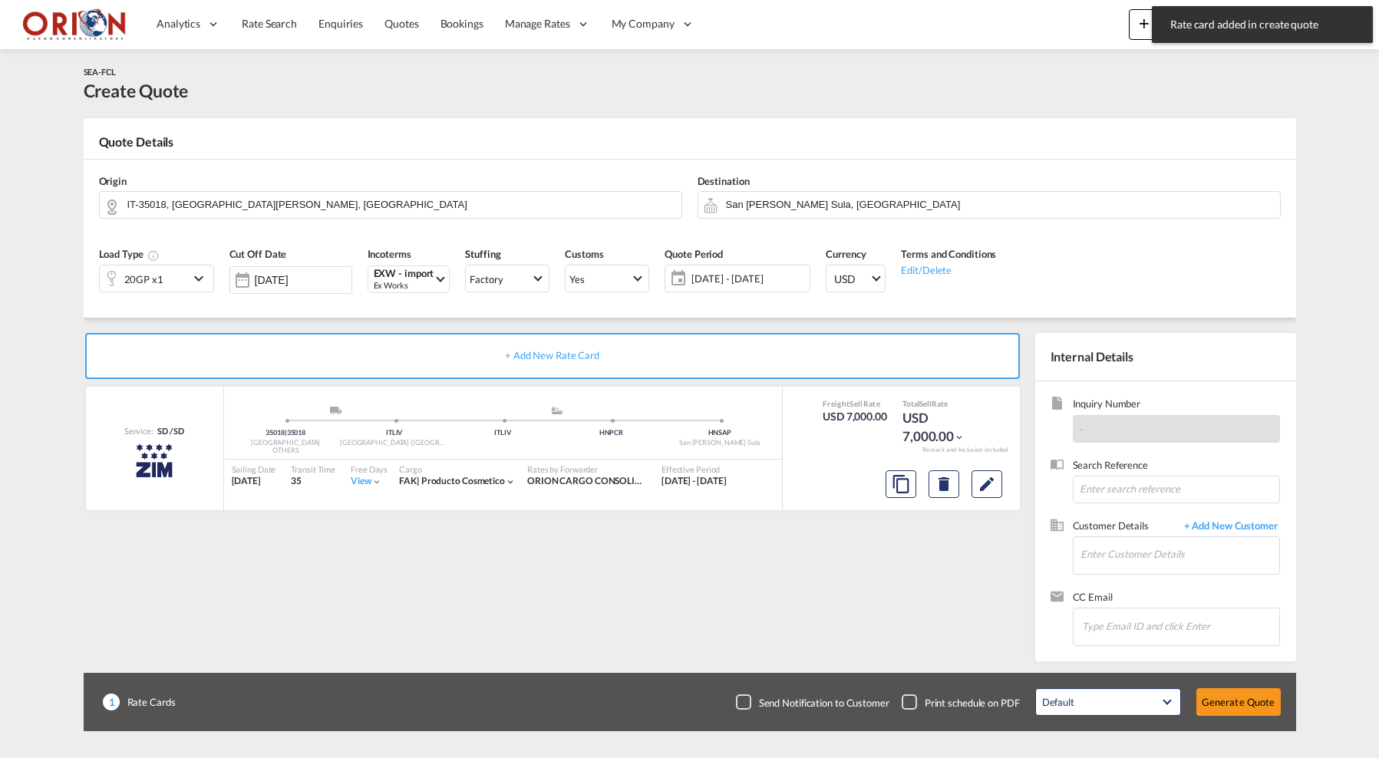
click at [1126, 503] on div "Search Reference" at bounding box center [1166, 488] width 230 height 61
click at [1115, 489] on input at bounding box center [1176, 490] width 207 height 28
paste input "MIRYAN ALEXI PERDOMO - GOODS READY - PACKING LIST 80193904"
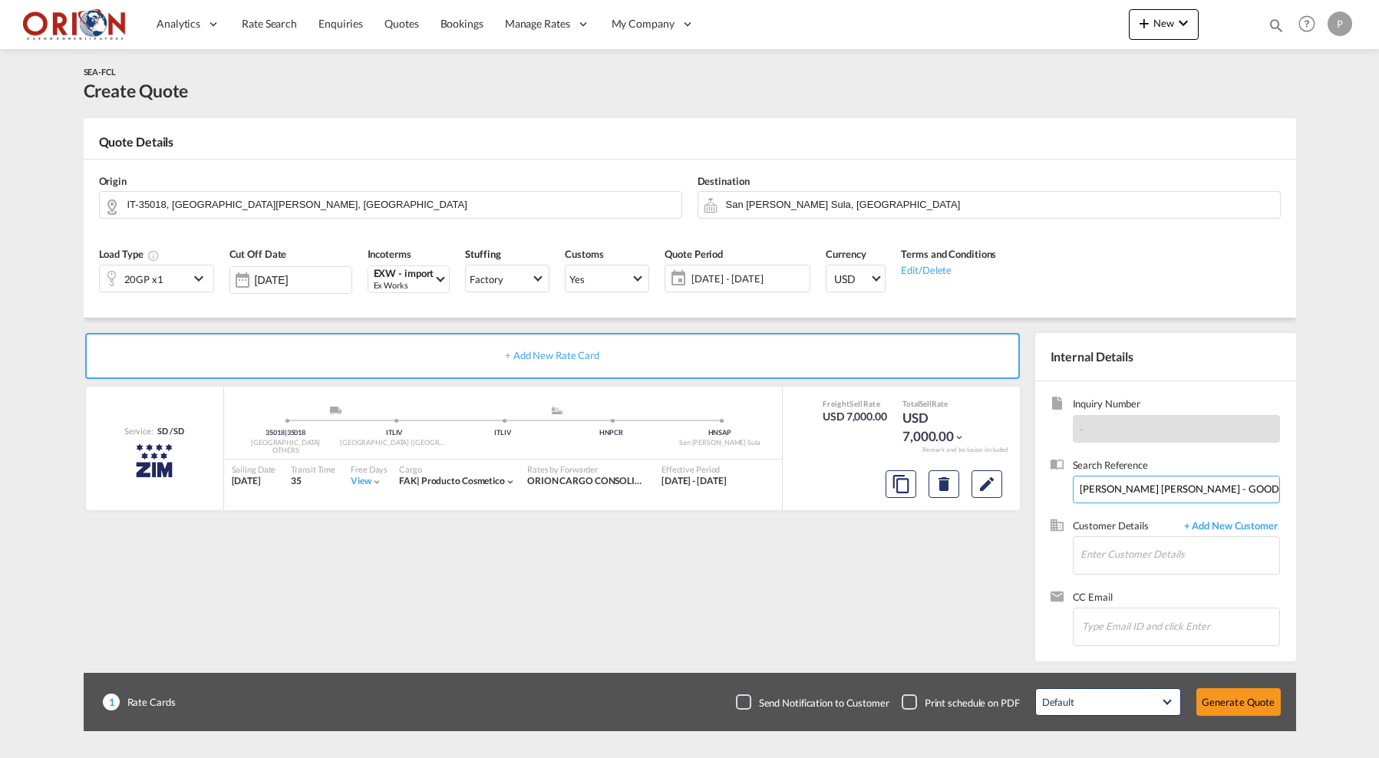
type input "MIRYAN ALEXI PERDOMO - GOODS READY - PACKING LIST 80193904"
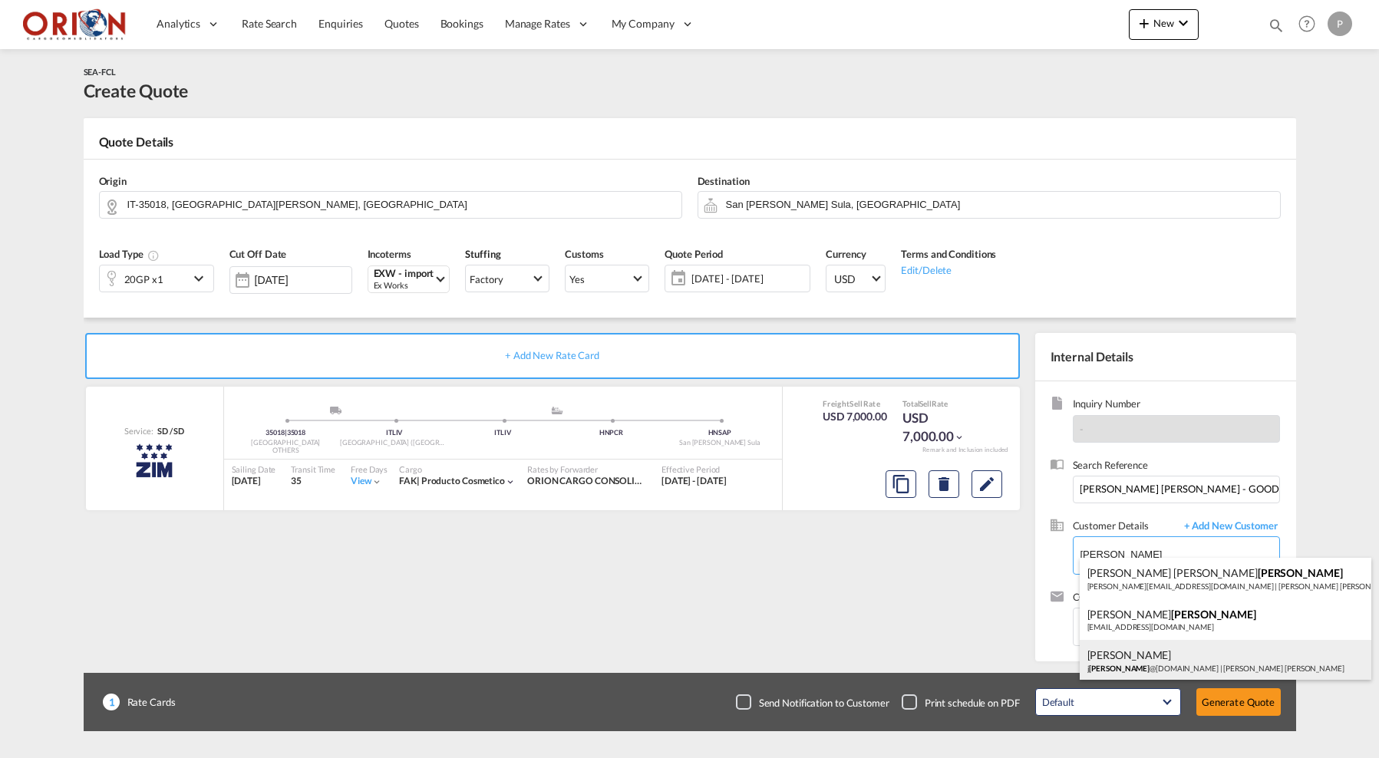
scroll to position [0, 0]
click at [1122, 654] on div "Miryan Perdomo j castellanos @gmail.com | Miryan Alexi Perdomo" at bounding box center [1226, 660] width 292 height 41
type input "Miryan Alexi Perdomo, Miryan Perdomo, jcastellanos@gmail.com"
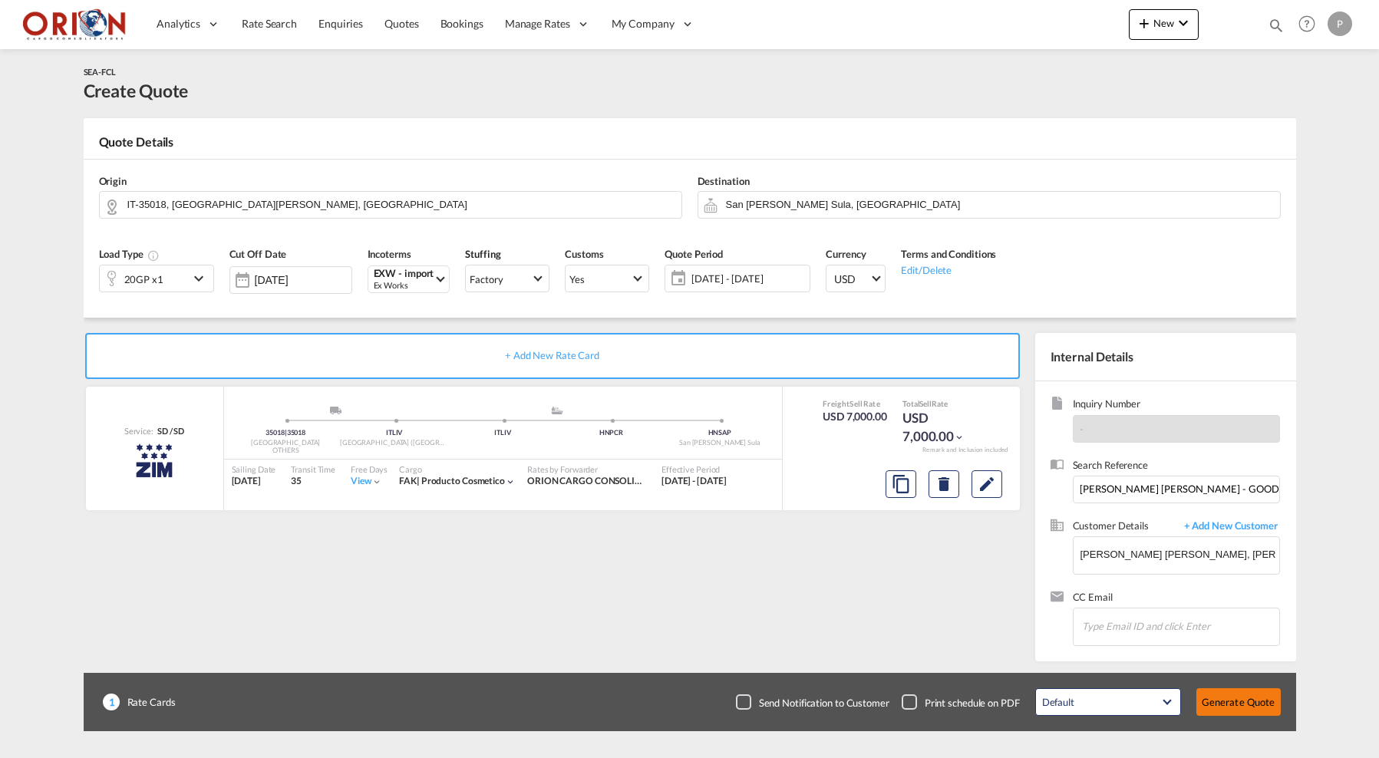
click at [1222, 696] on button "Generate Quote" at bounding box center [1238, 702] width 84 height 28
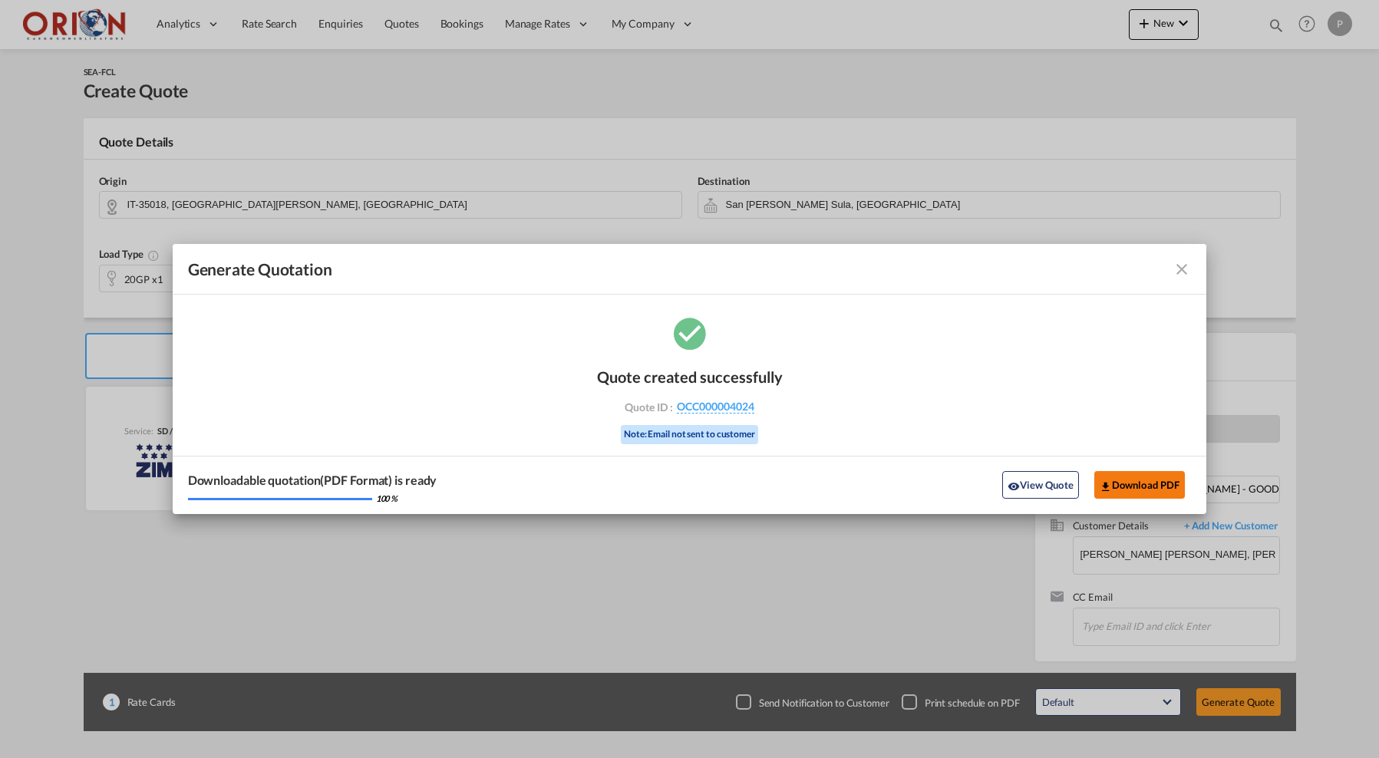
click at [1114, 486] on button "Download PDF" at bounding box center [1139, 485] width 91 height 28
click at [1185, 271] on md-icon "icon-close fg-AAA8AD cursor m-0" at bounding box center [1182, 269] width 18 height 18
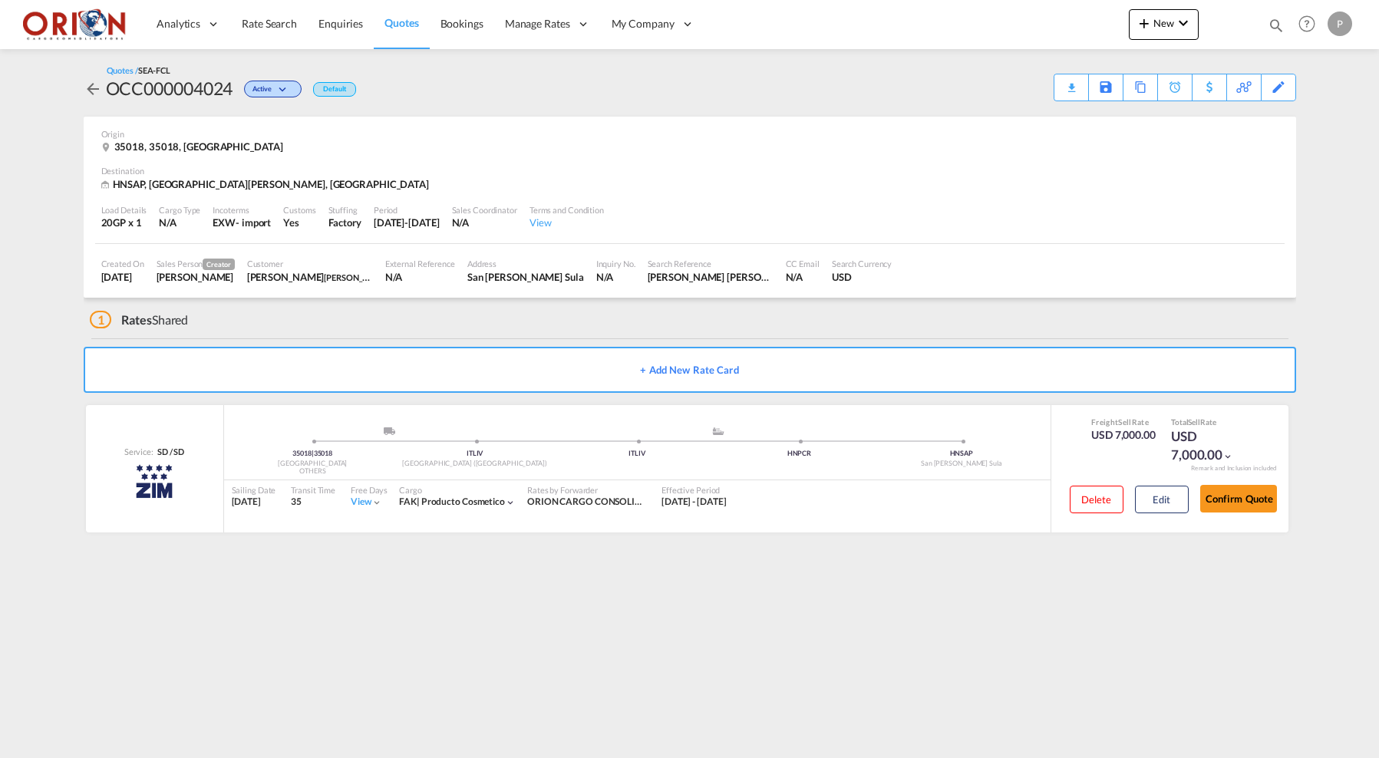
click at [410, 32] on link "Quotes" at bounding box center [401, 24] width 55 height 50
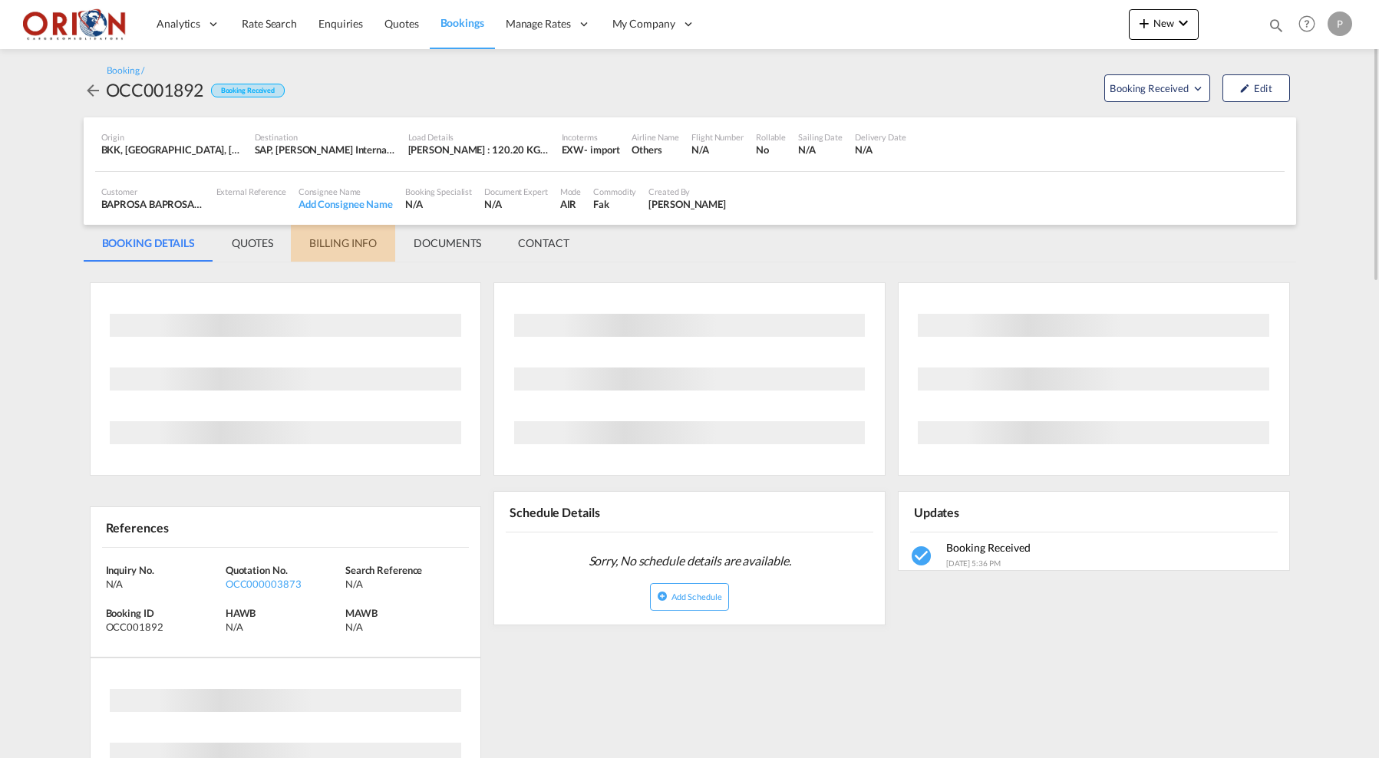
click at [314, 238] on md-tab-item "BILLING INFO" at bounding box center [343, 243] width 104 height 37
